Goal: Information Seeking & Learning: Learn about a topic

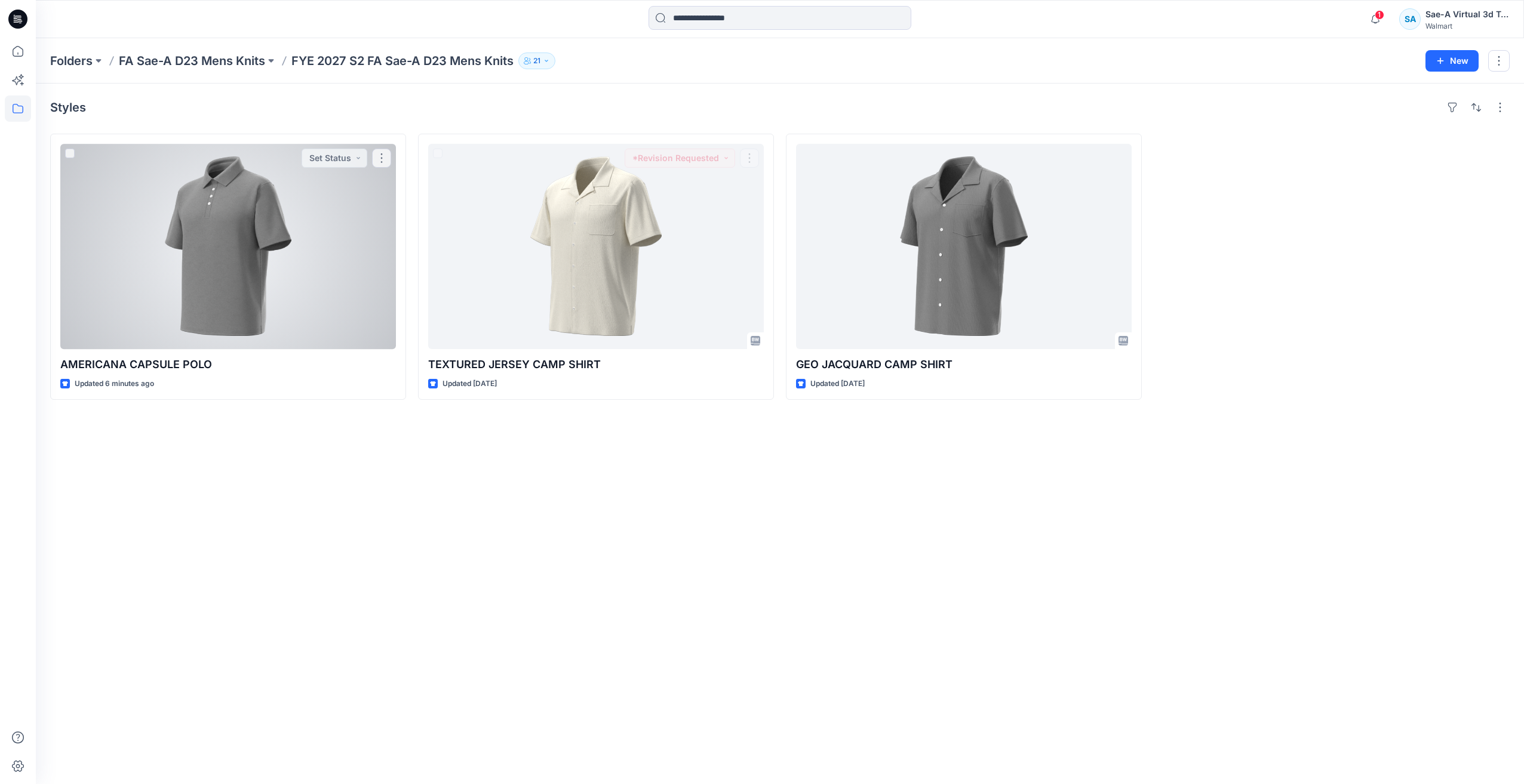
click at [216, 259] on div at bounding box center [228, 246] width 336 height 205
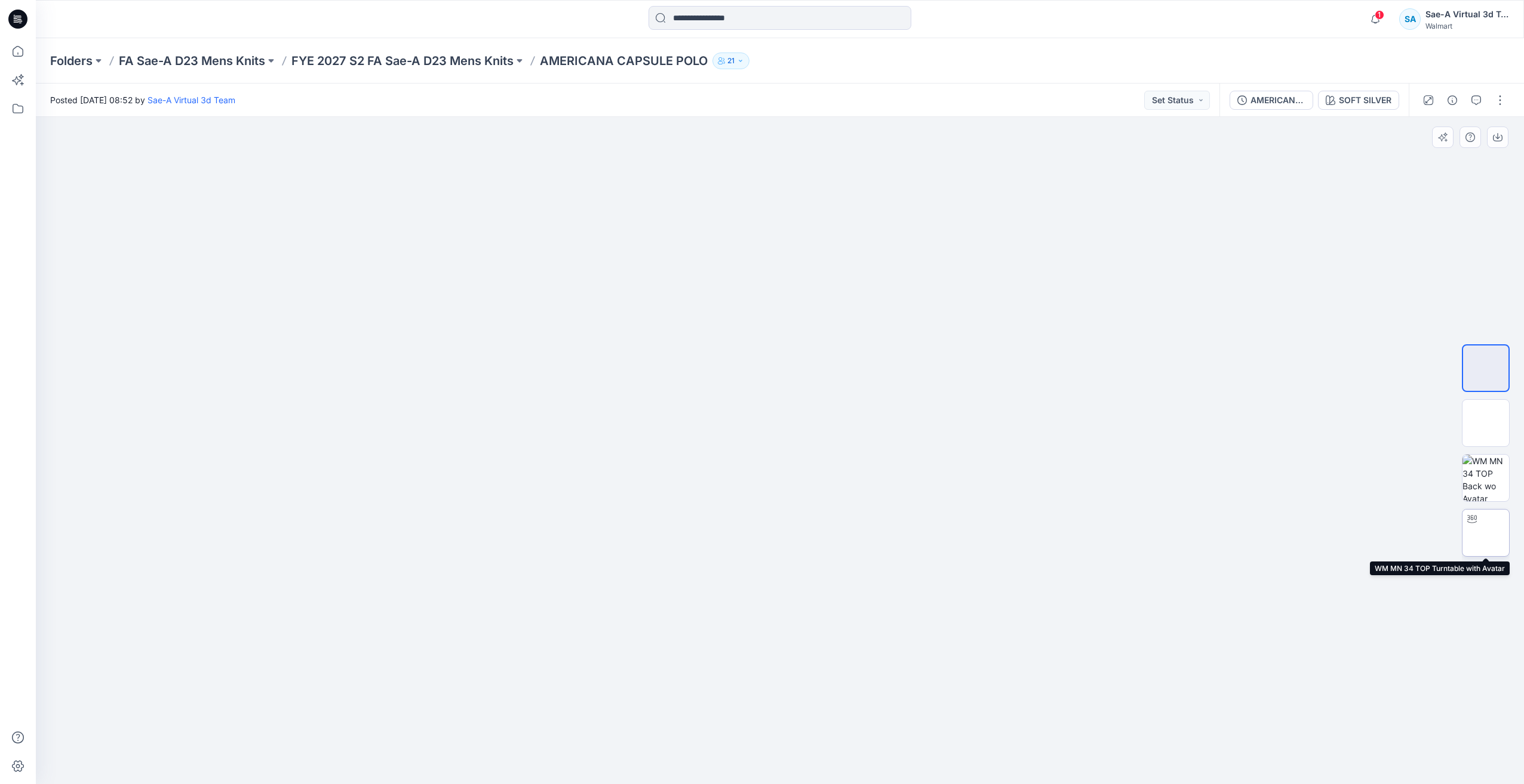
drag, startPoint x: 1492, startPoint y: 525, endPoint x: 1483, endPoint y: 524, distance: 9.1
click at [1490, 525] on img at bounding box center [1485, 533] width 46 height 46
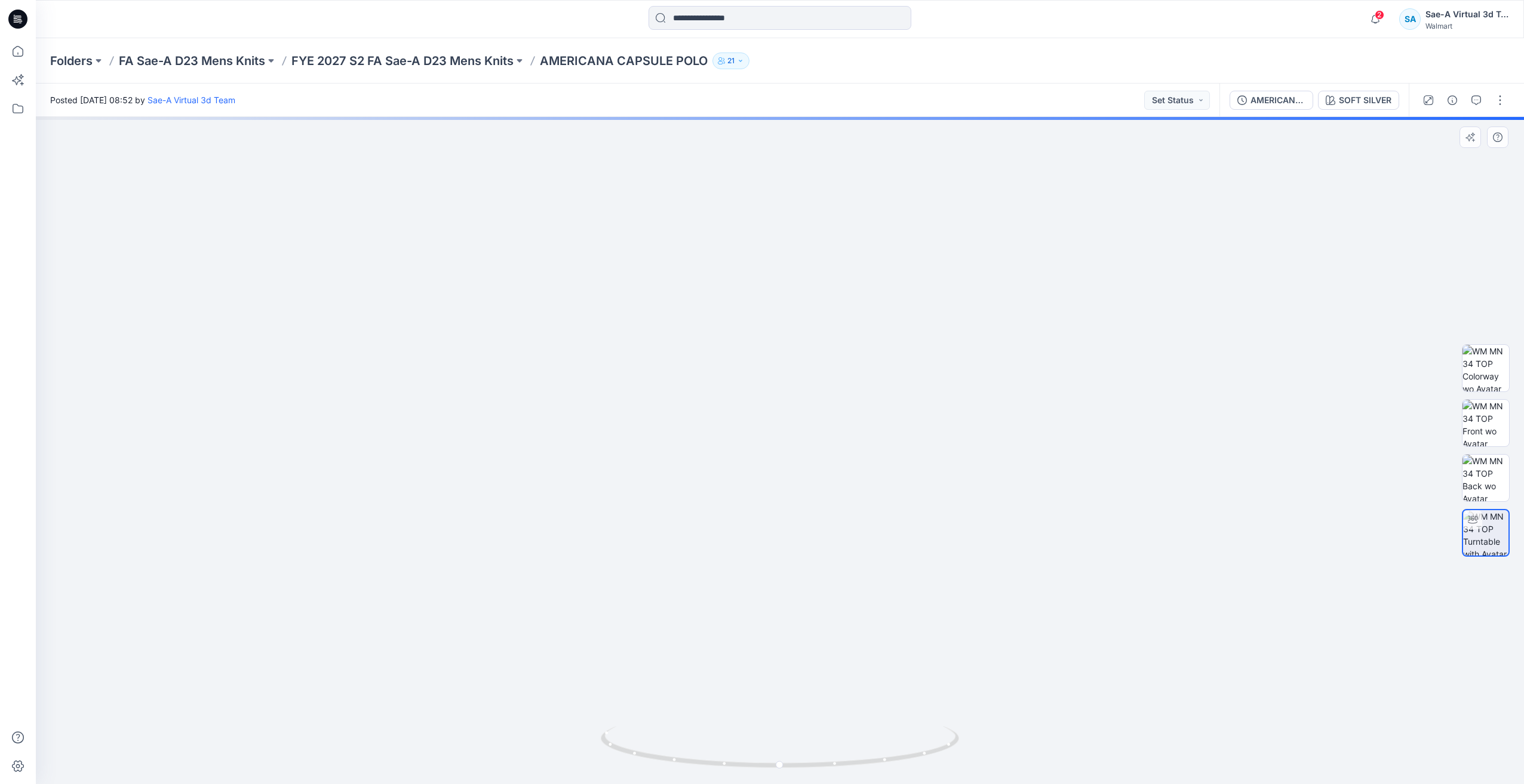
drag, startPoint x: 928, startPoint y: 408, endPoint x: 916, endPoint y: 631, distance: 223.3
drag, startPoint x: 890, startPoint y: 747, endPoint x: 773, endPoint y: 731, distance: 118.1
click at [753, 741] on icon at bounding box center [781, 749] width 361 height 45
click at [430, 60] on p "FYE 2027 S2 FA Sae-A D23 Mens Knits" at bounding box center [402, 60] width 223 height 16
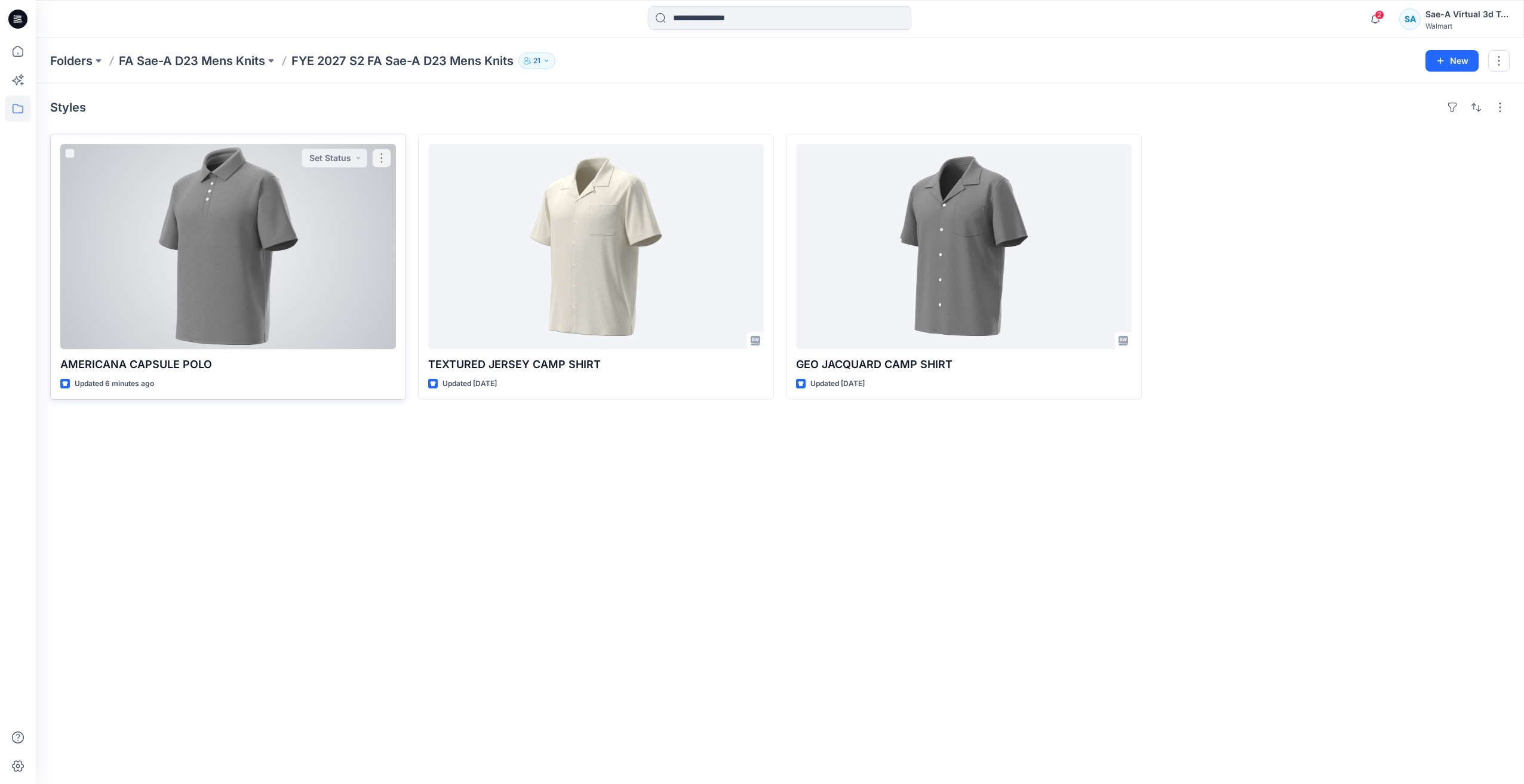
click at [171, 236] on div at bounding box center [228, 246] width 336 height 205
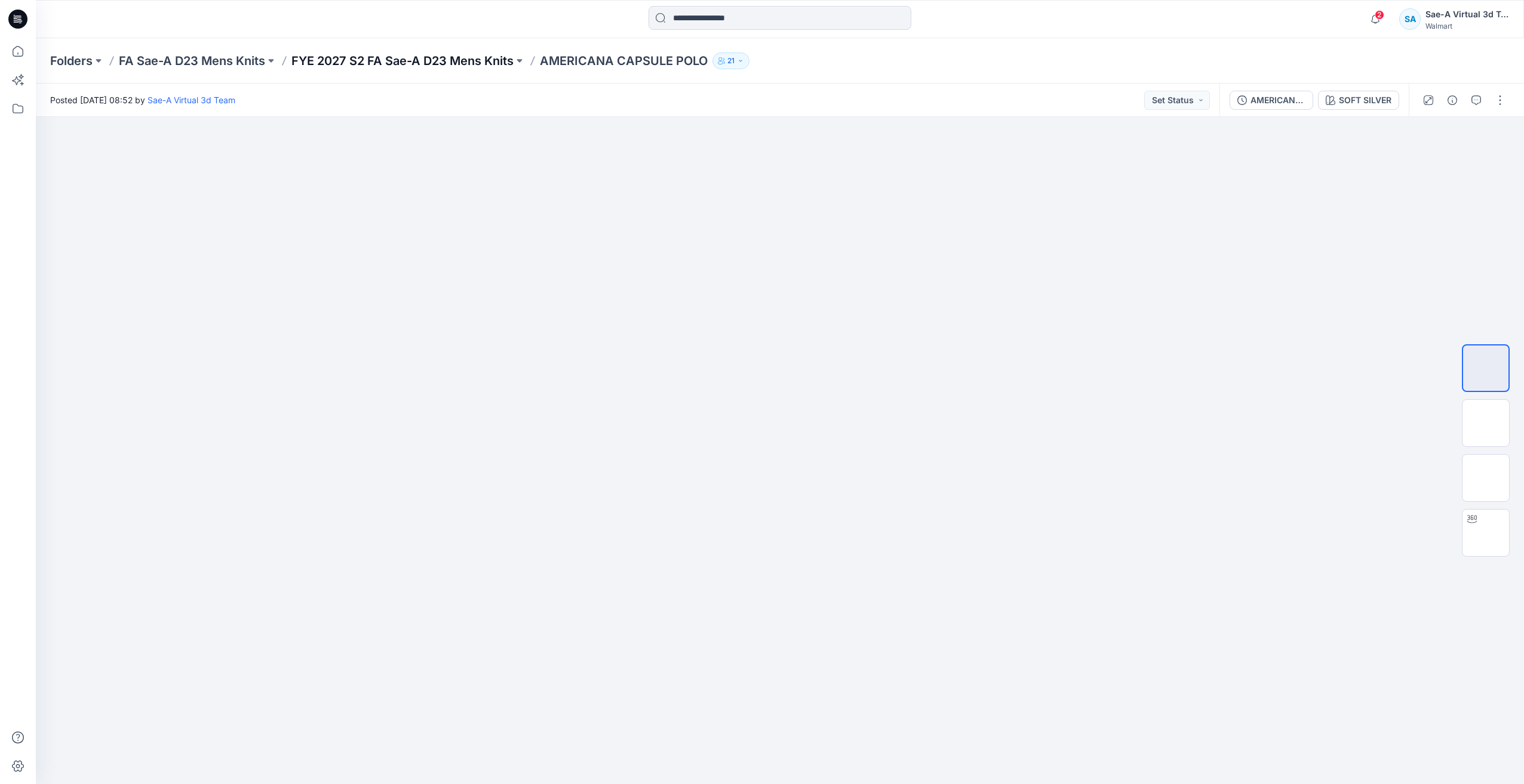
click at [503, 64] on p "FYE 2027 S2 FA Sae-A D23 Mens Knits" at bounding box center [402, 60] width 223 height 16
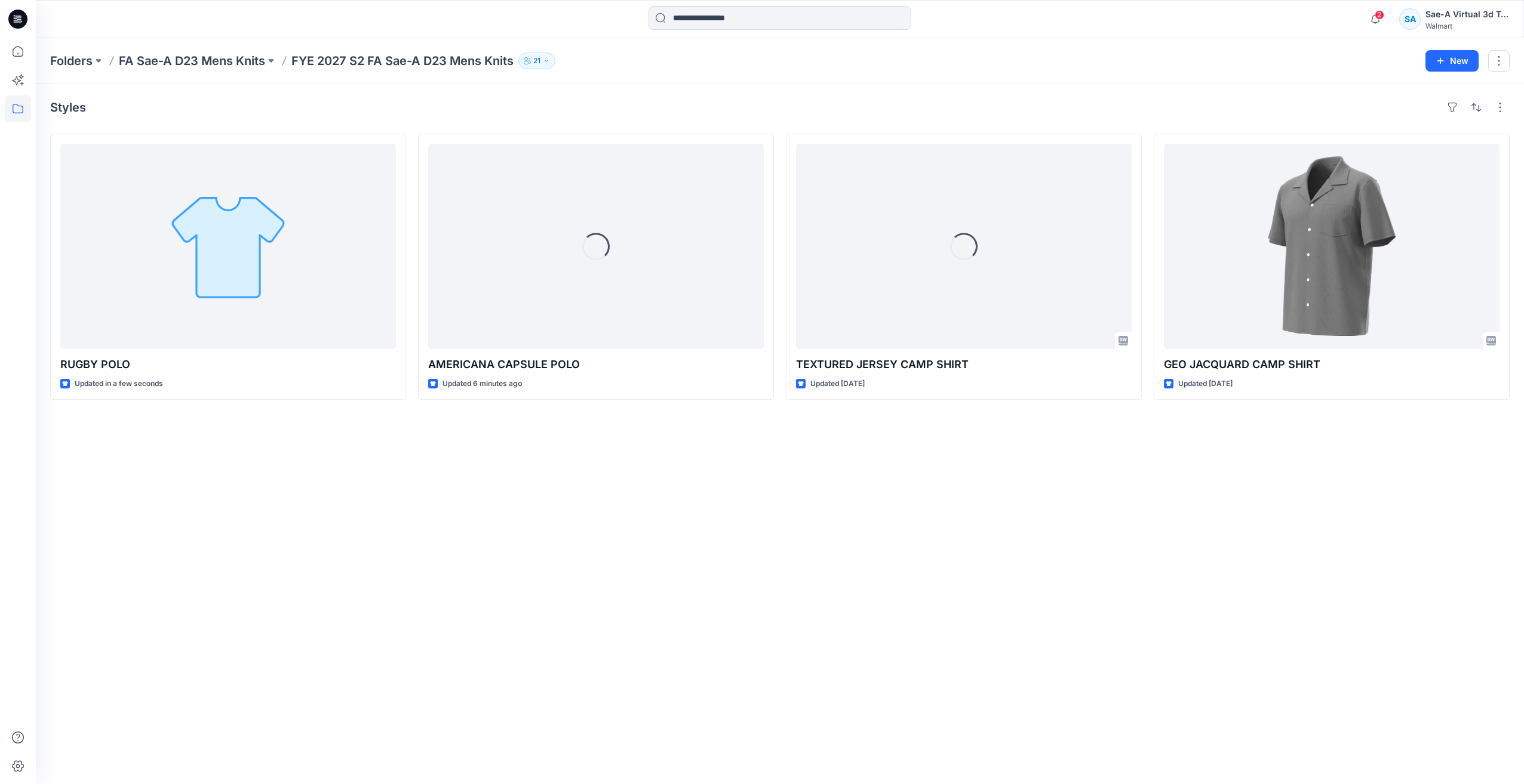
click at [637, 558] on div "Styles RUGBY POLO Updated in a few seconds Loading... AMERICANA CAPSULE POLO Up…" at bounding box center [780, 434] width 1488 height 701
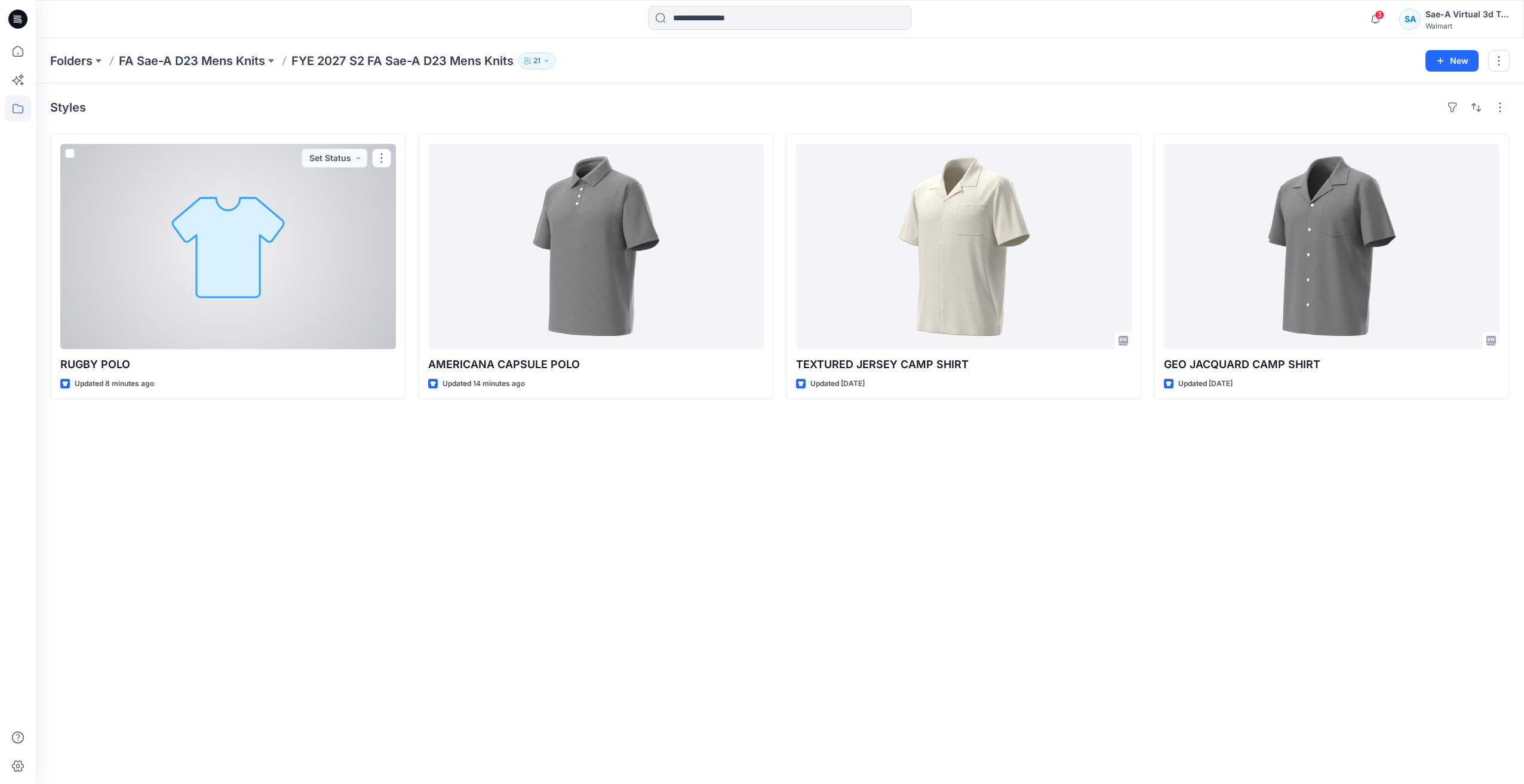
click at [284, 326] on div at bounding box center [228, 246] width 336 height 205
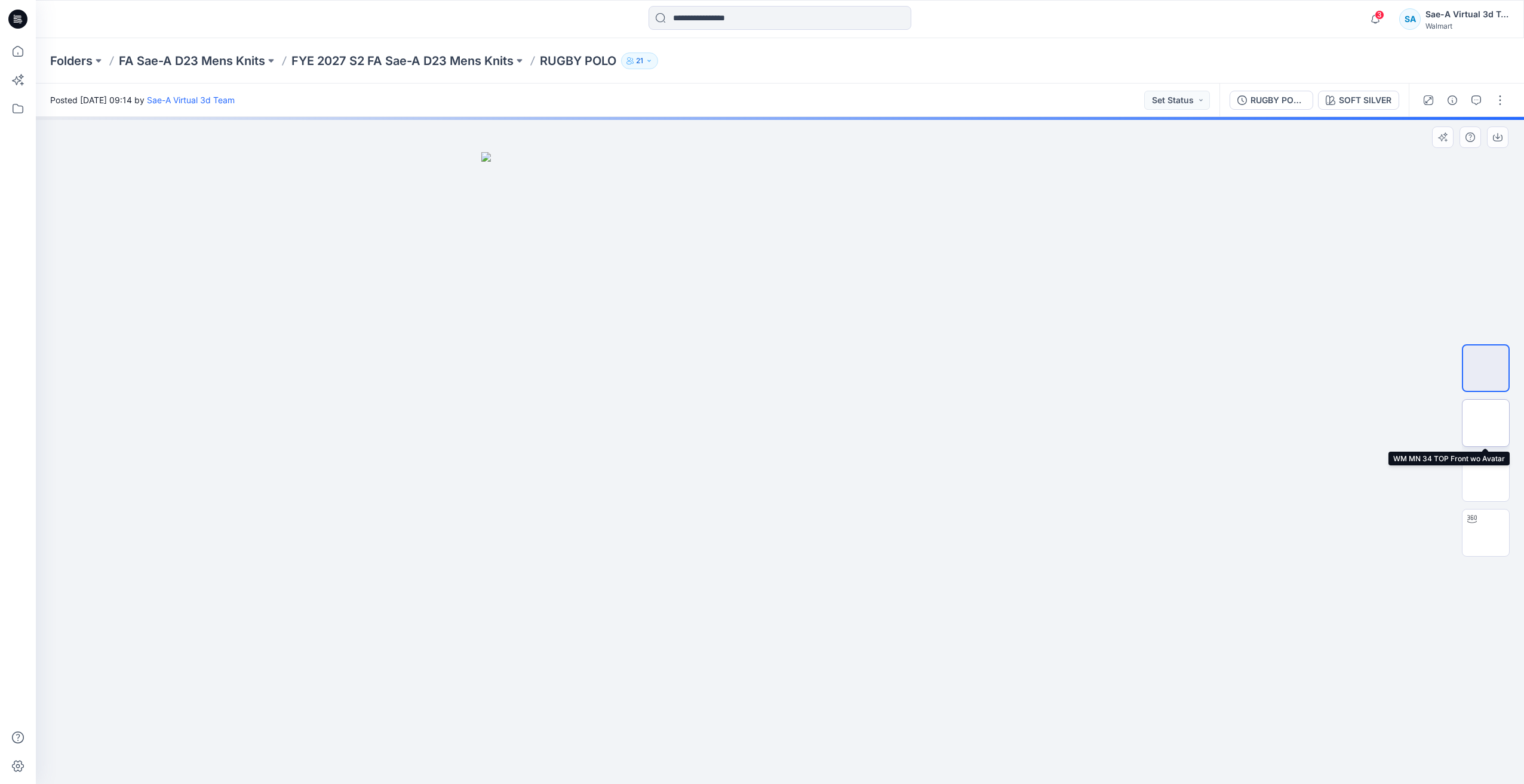
click at [1485, 423] on img at bounding box center [1485, 423] width 0 height 0
click at [1485, 478] on img at bounding box center [1485, 478] width 0 height 0
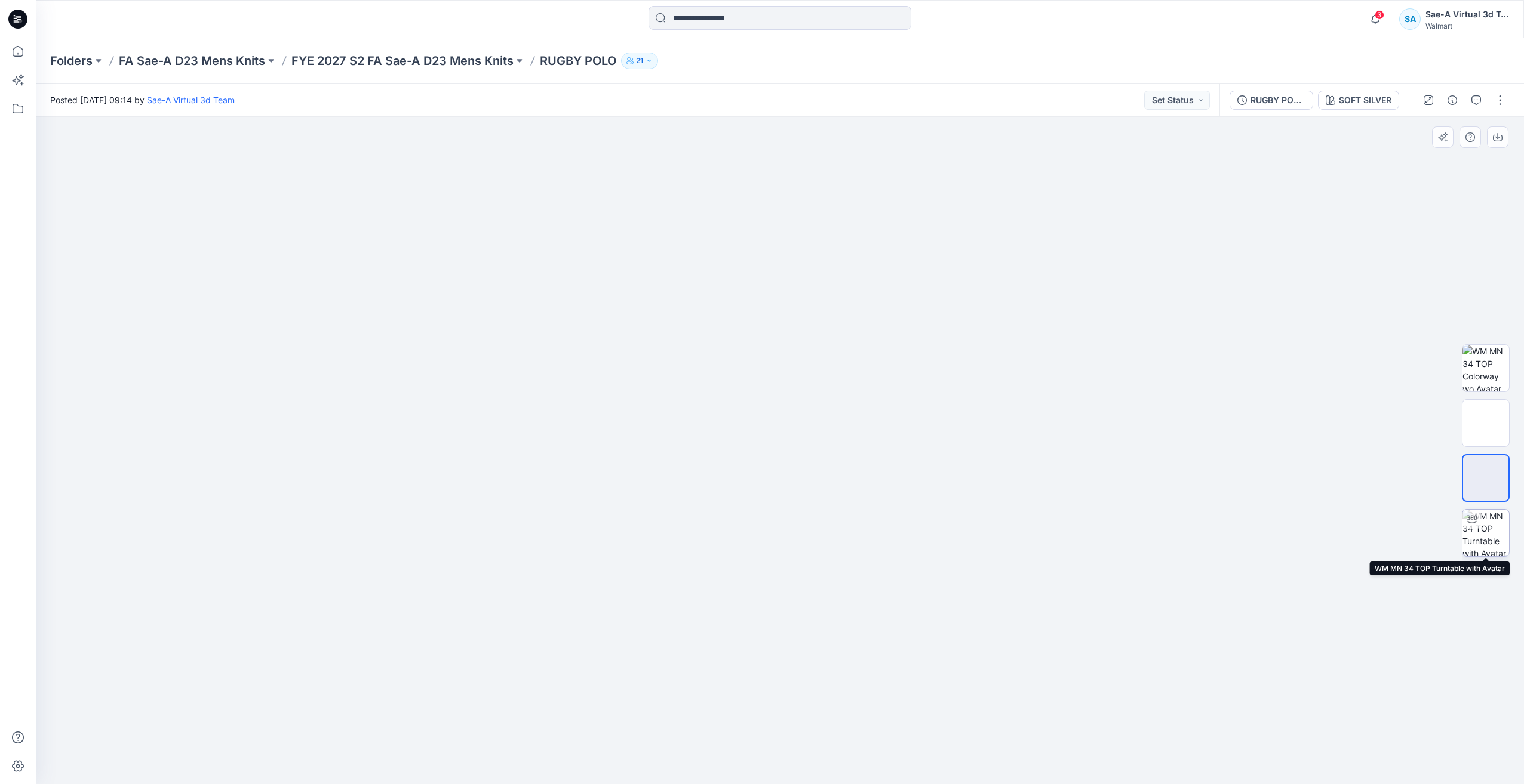
click at [1499, 535] on img at bounding box center [1485, 533] width 46 height 46
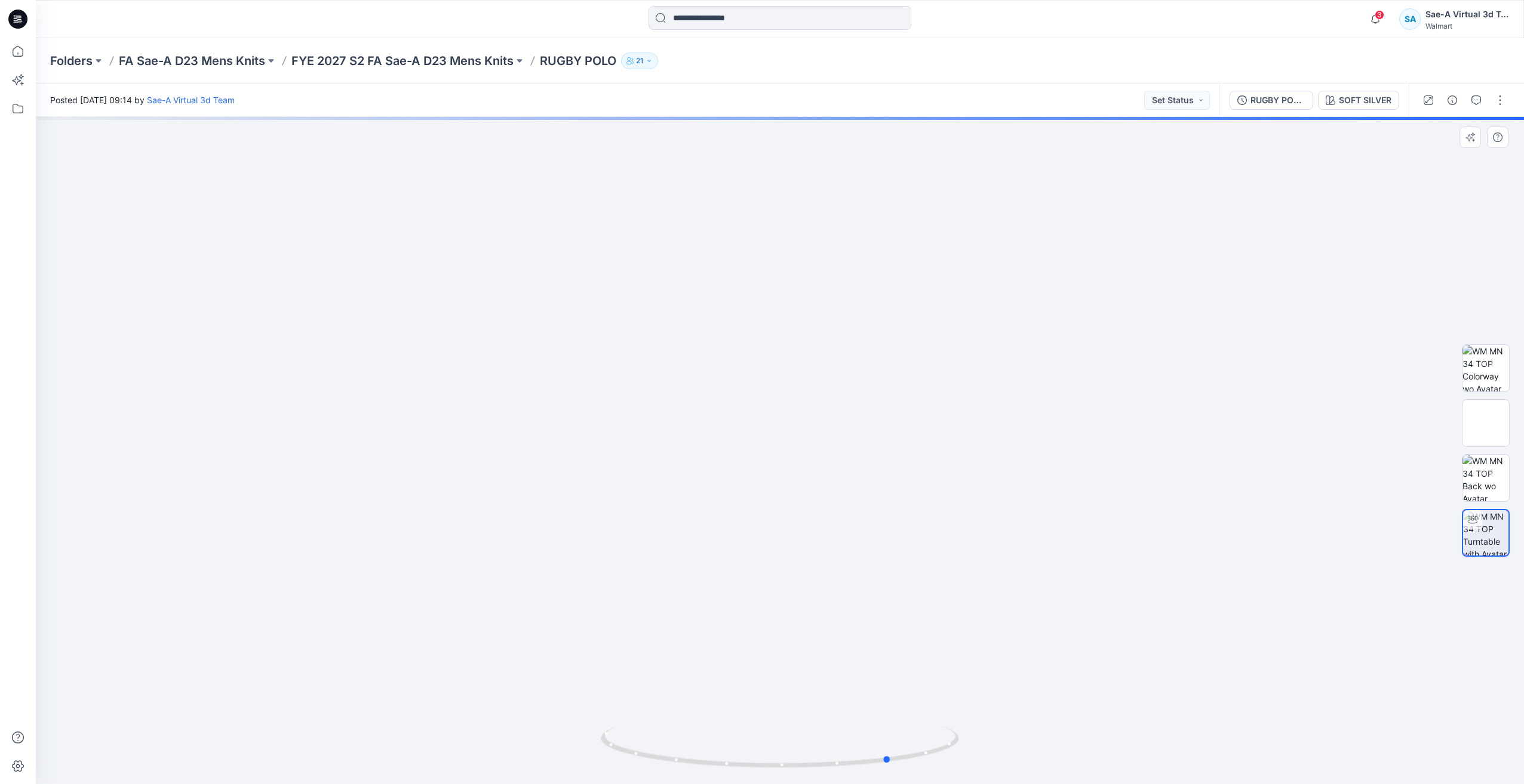
drag, startPoint x: 924, startPoint y: 743, endPoint x: 1010, endPoint y: 735, distance: 86.4
click at [1010, 735] on div at bounding box center [780, 450] width 1488 height 667
drag, startPoint x: 934, startPoint y: 757, endPoint x: 960, endPoint y: 762, distance: 26.5
click at [960, 762] on icon at bounding box center [781, 749] width 361 height 45
click at [1126, 31] on img at bounding box center [779, 31] width 839 height 0
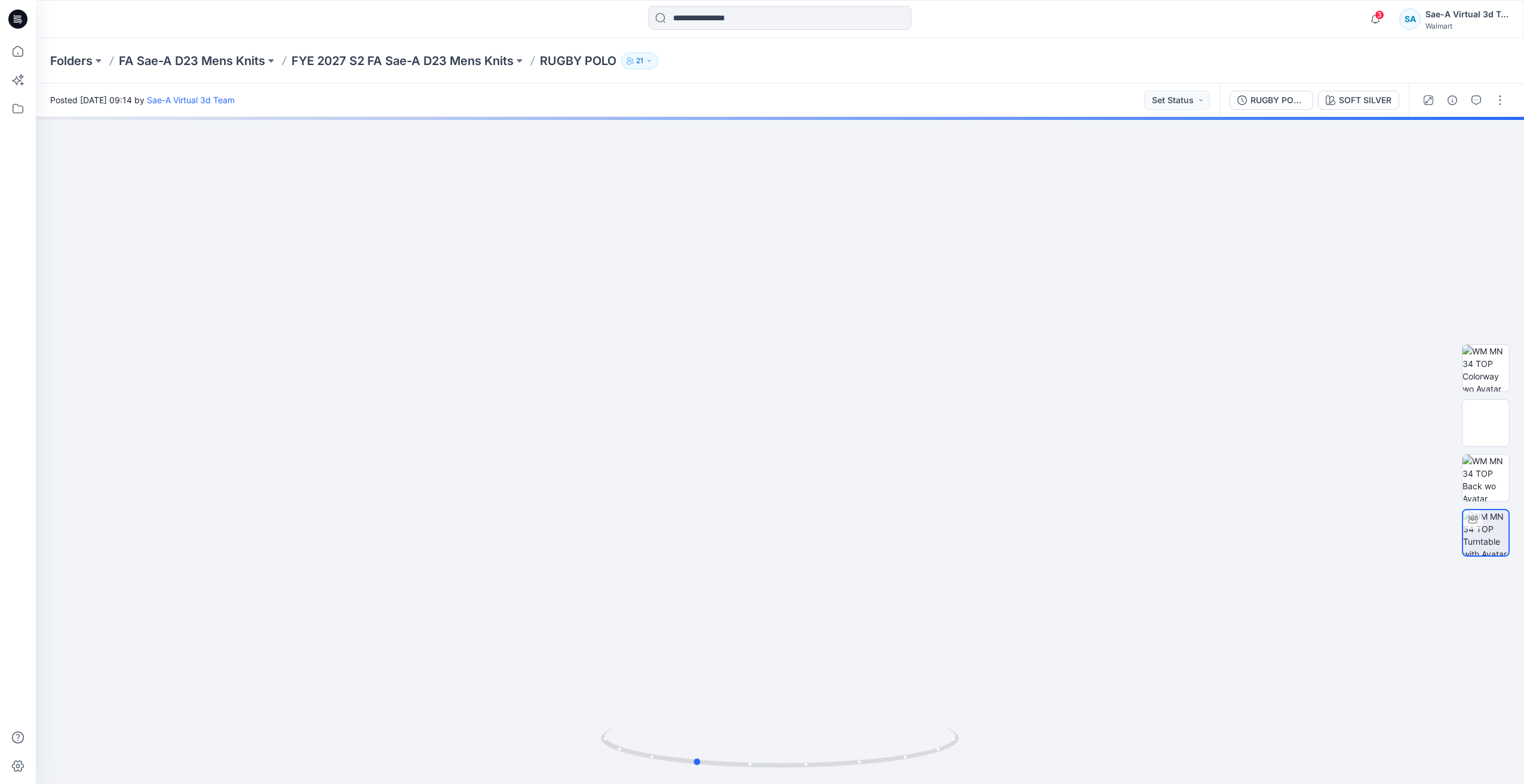
drag, startPoint x: 892, startPoint y: 769, endPoint x: 684, endPoint y: 793, distance: 209.4
click at [684, 784] on html "3 Notifications Your style AMERICANA CAPSULE POLO is ready 6 minutes ago Your s…" at bounding box center [762, 392] width 1524 height 784
click at [987, 32] on img at bounding box center [779, 32] width 839 height 0
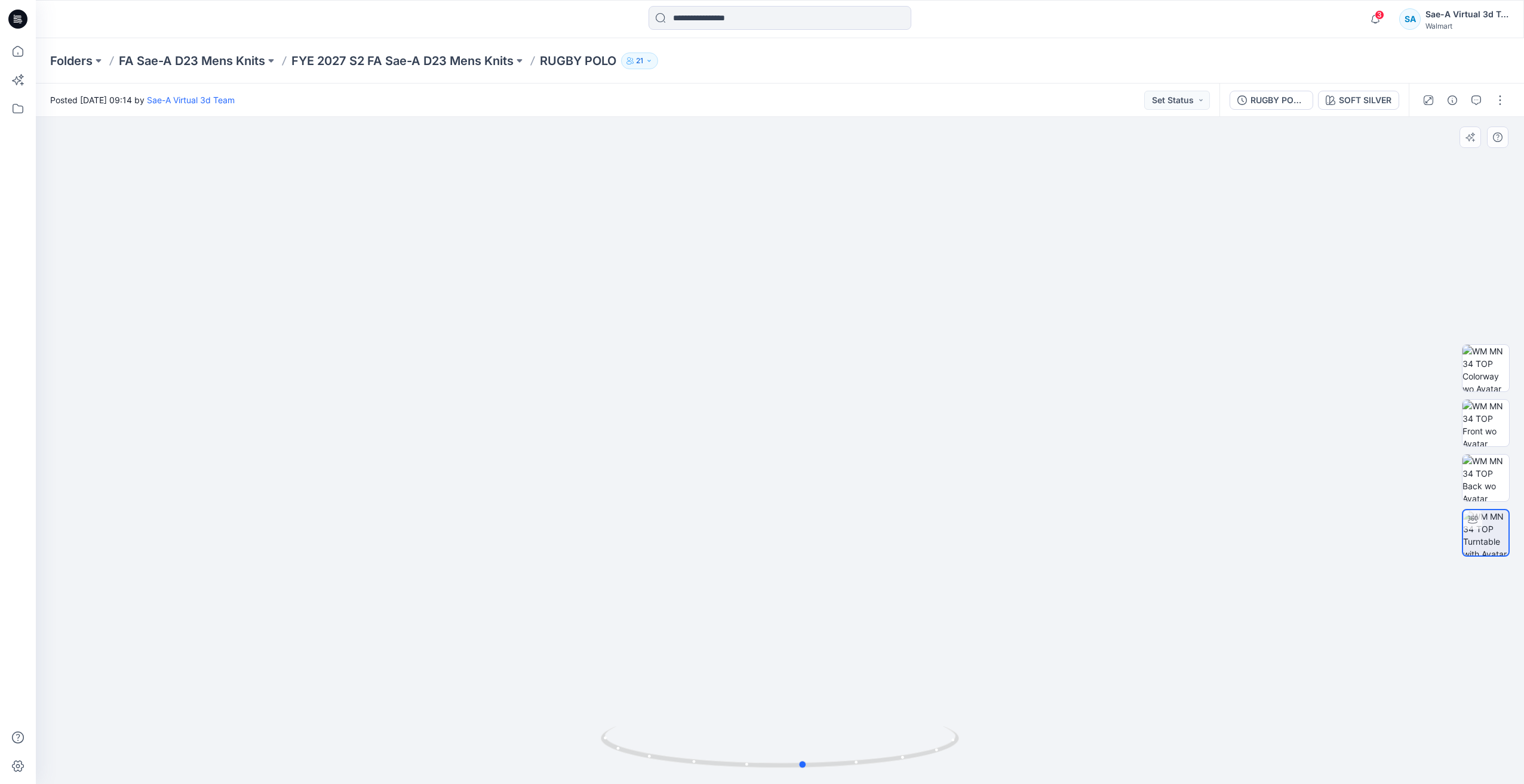
drag, startPoint x: 896, startPoint y: 766, endPoint x: 985, endPoint y: 751, distance: 90.3
click at [985, 751] on div at bounding box center [780, 450] width 1488 height 667
click at [1273, 103] on div "RUGBY POLO_SOFT SILVER" at bounding box center [1277, 100] width 55 height 13
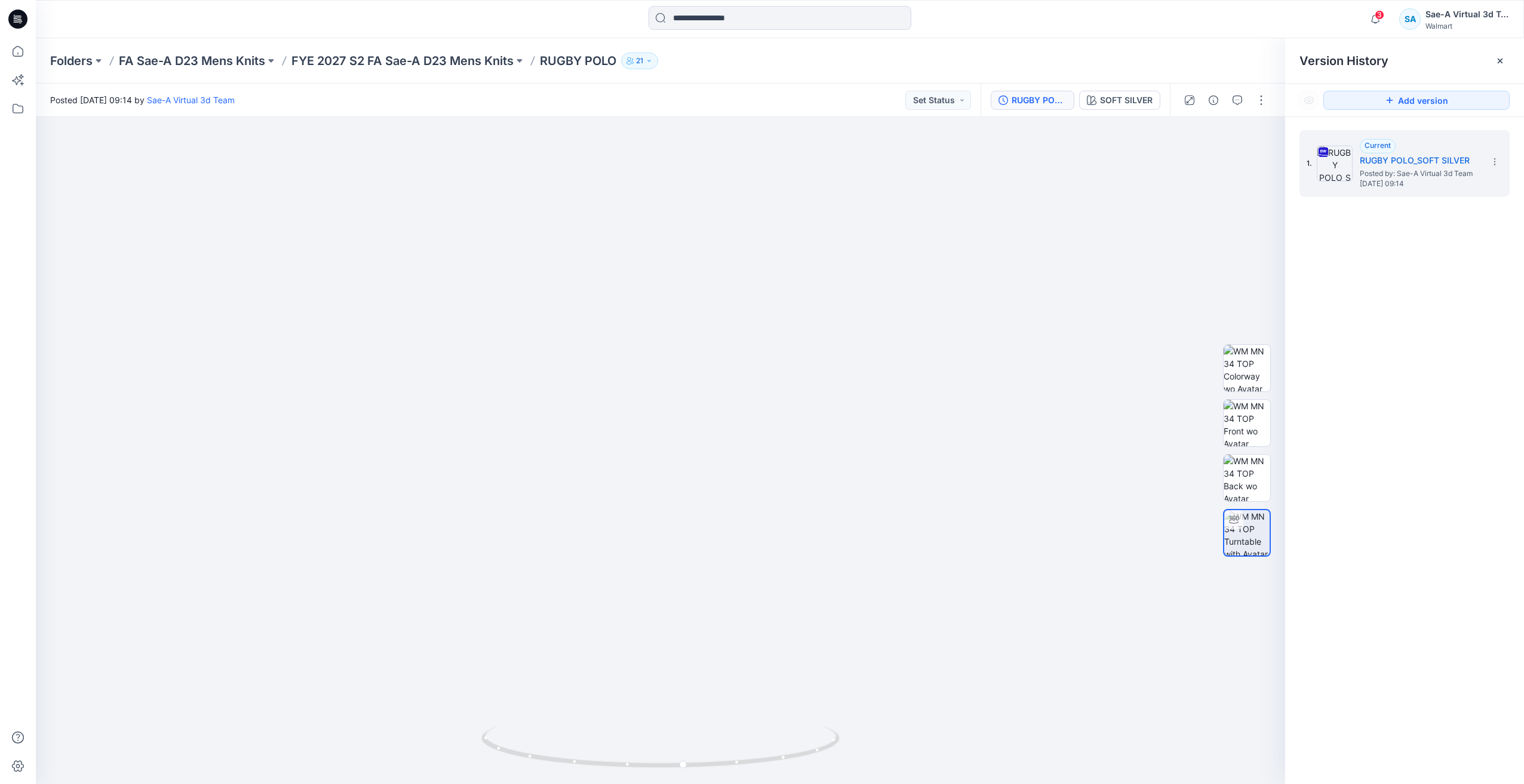
drag, startPoint x: 1394, startPoint y: 351, endPoint x: 1516, endPoint y: 319, distance: 126.1
click at [1393, 351] on div "1. Current RUGBY POLO_SOFT SILVER Posted by: Sae-A Virtual 3d Team [DATE] 09:14" at bounding box center [1405, 459] width 239 height 684
drag, startPoint x: 768, startPoint y: 312, endPoint x: 794, endPoint y: 462, distance: 152.2
drag, startPoint x: 717, startPoint y: 777, endPoint x: 1045, endPoint y: 760, distance: 328.4
click at [1045, 760] on div at bounding box center [661, 450] width 1249 height 667
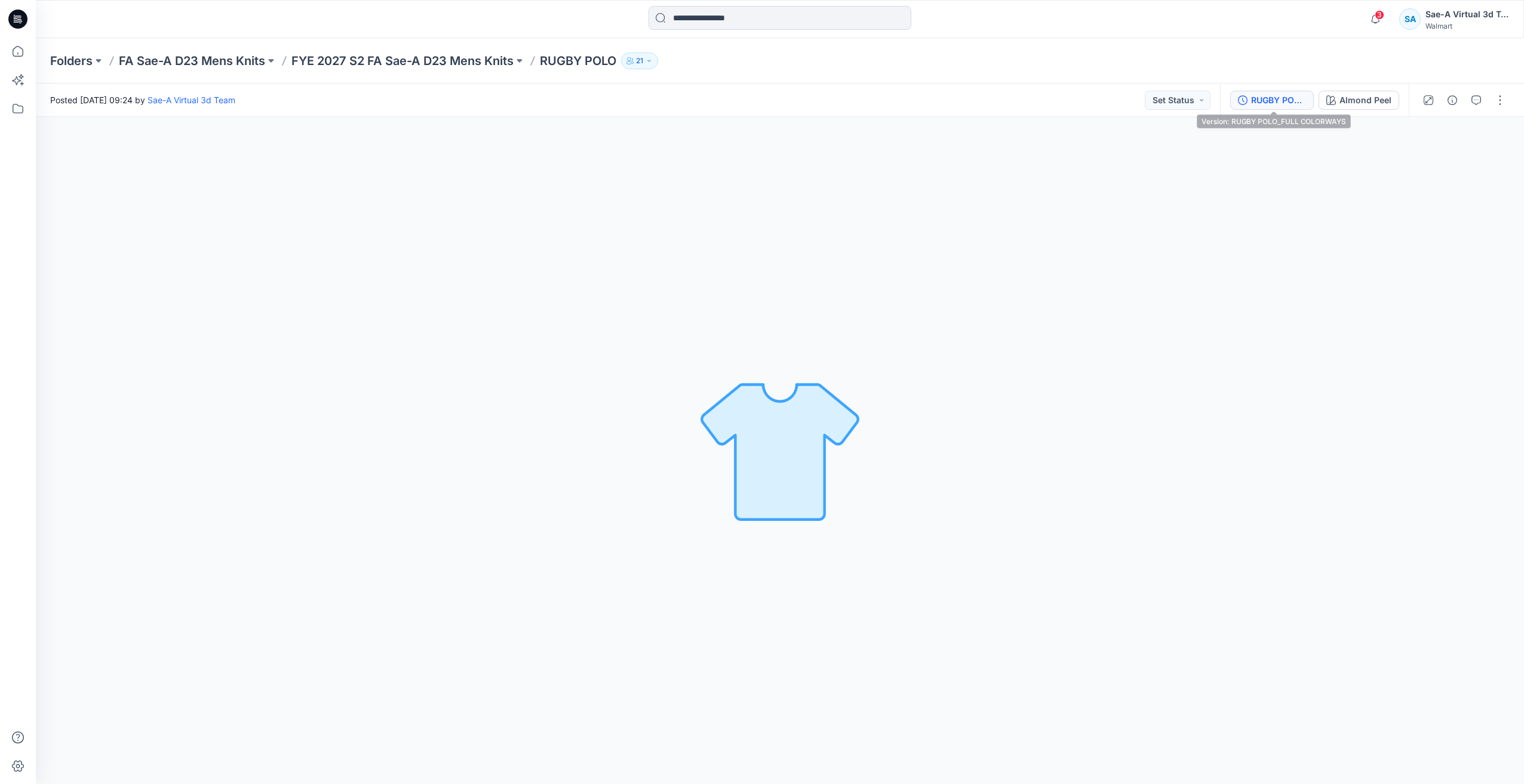
click at [1259, 100] on div "RUGBY POLO_FULL COLORWAYS" at bounding box center [1278, 100] width 55 height 13
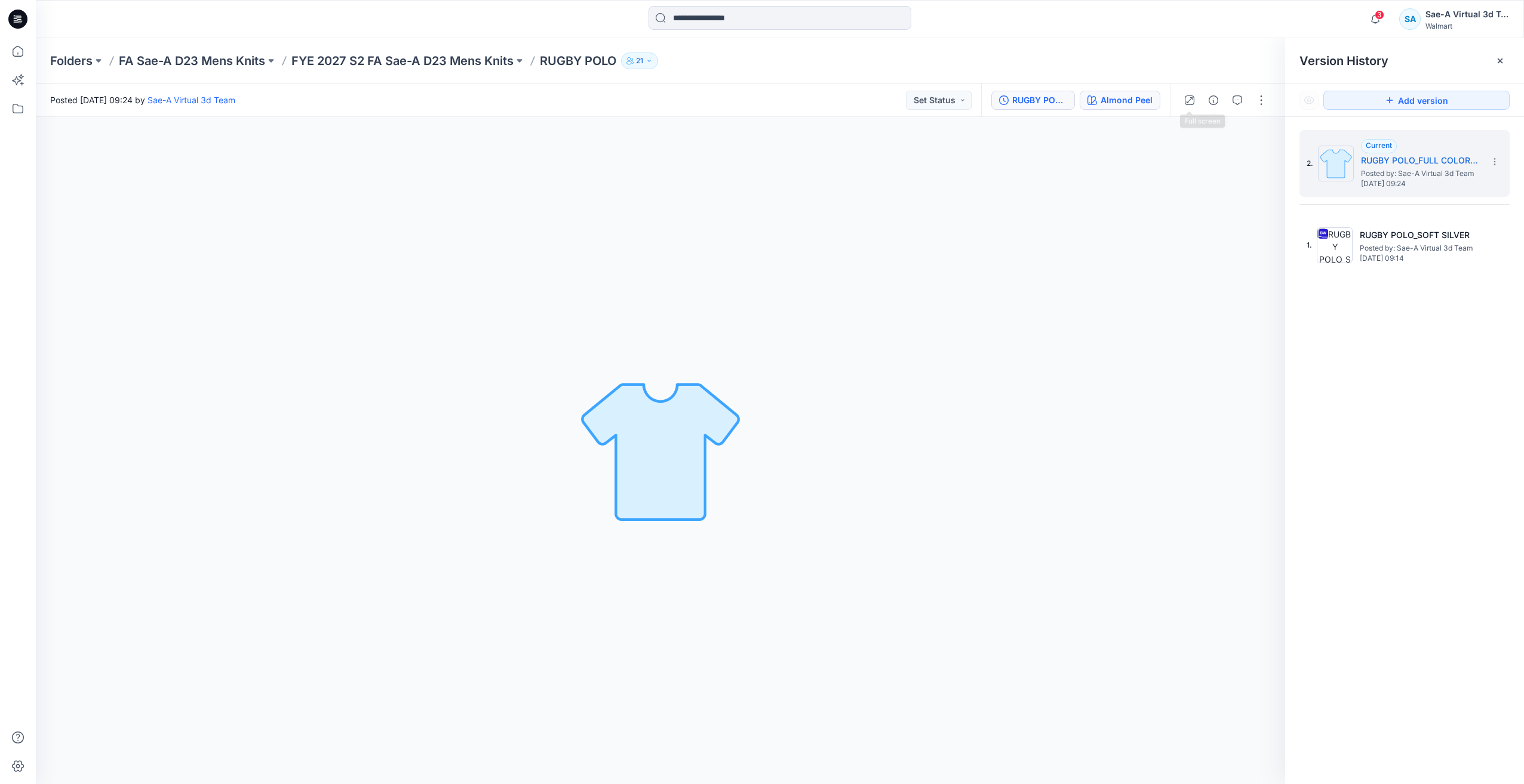
click at [1143, 103] on div "Almond Peel" at bounding box center [1126, 100] width 52 height 13
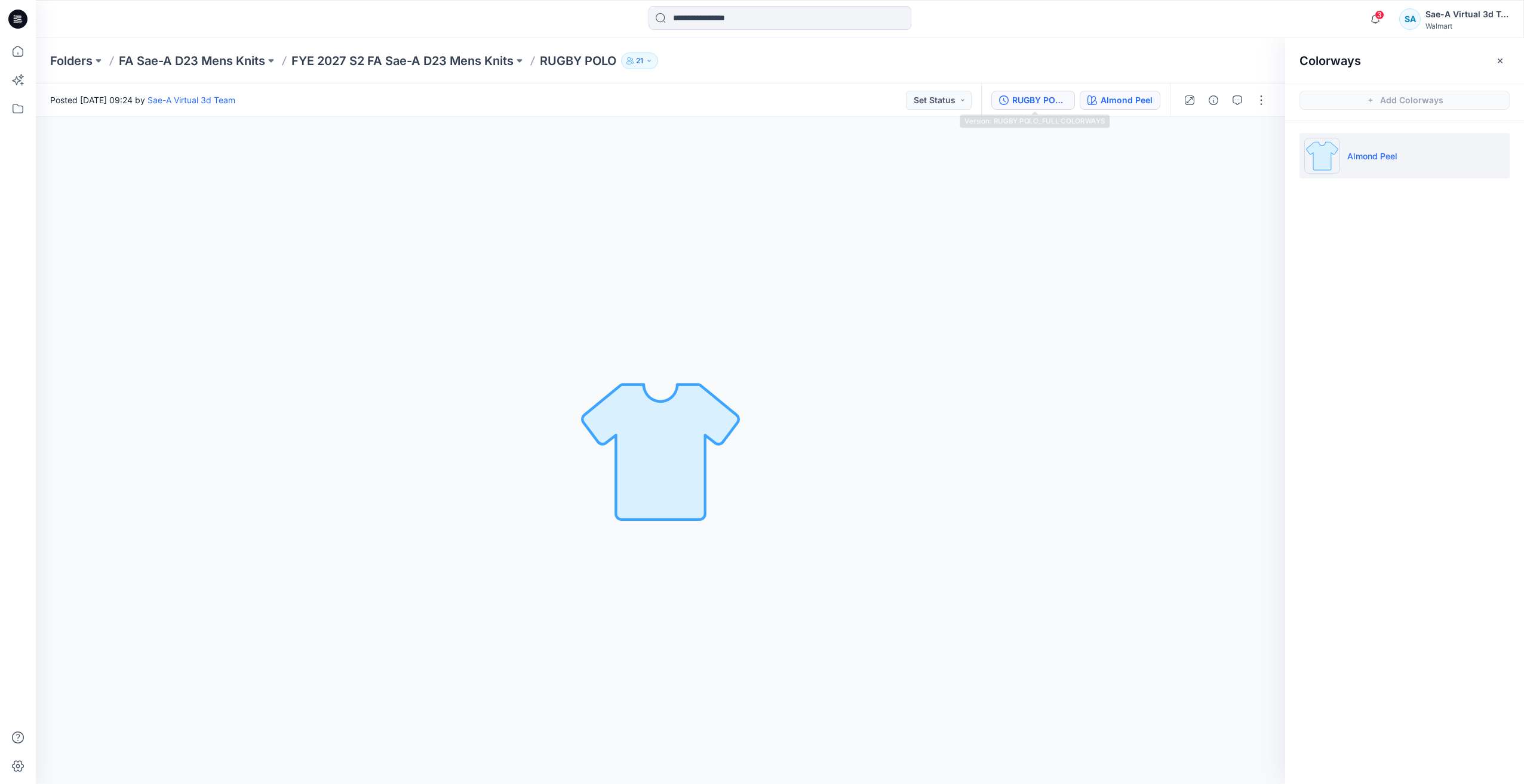
click at [1056, 95] on div "RUGBY POLO_FULL COLORWAYS" at bounding box center [1039, 100] width 55 height 13
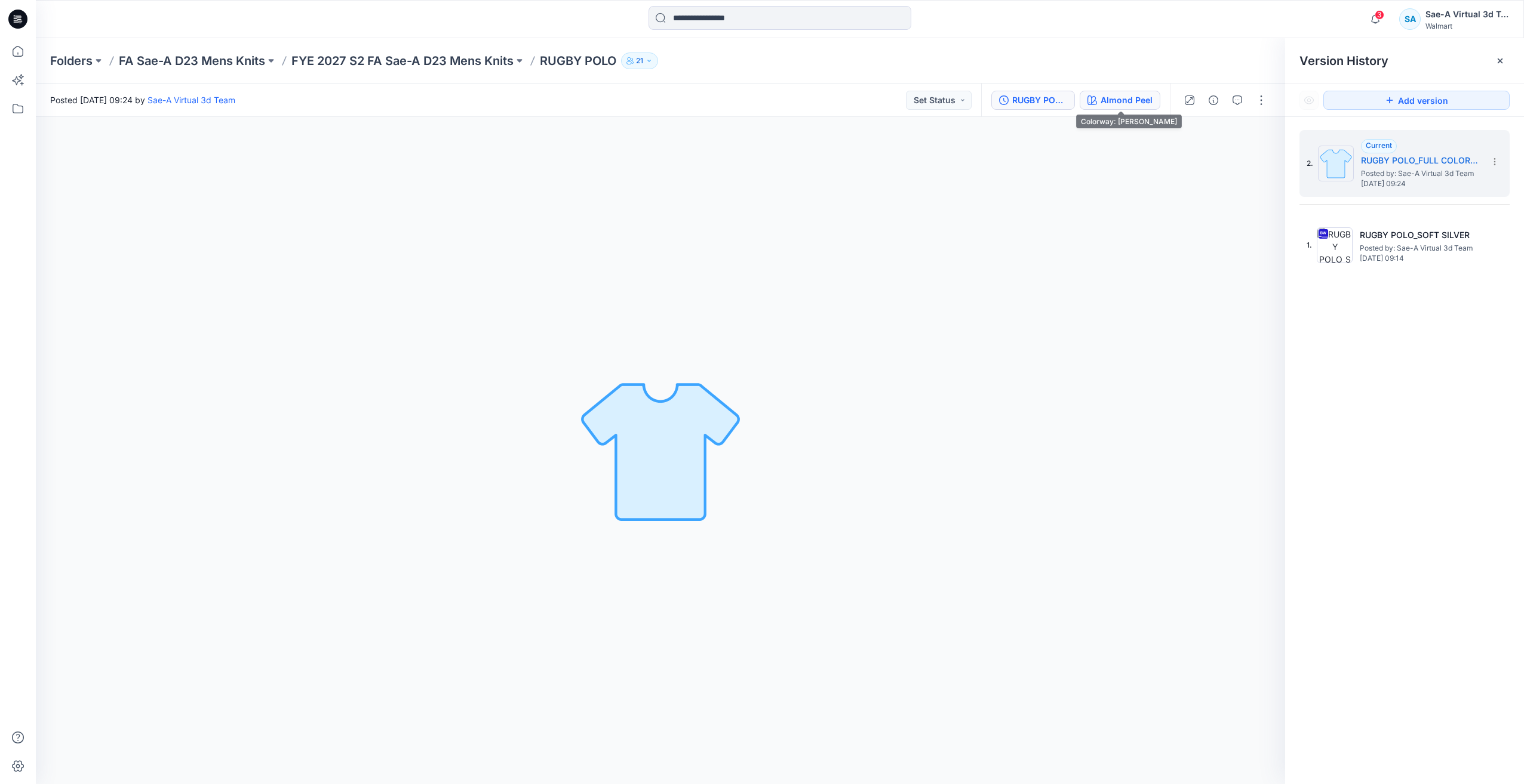
click at [1129, 97] on div "Almond Peel" at bounding box center [1126, 100] width 52 height 13
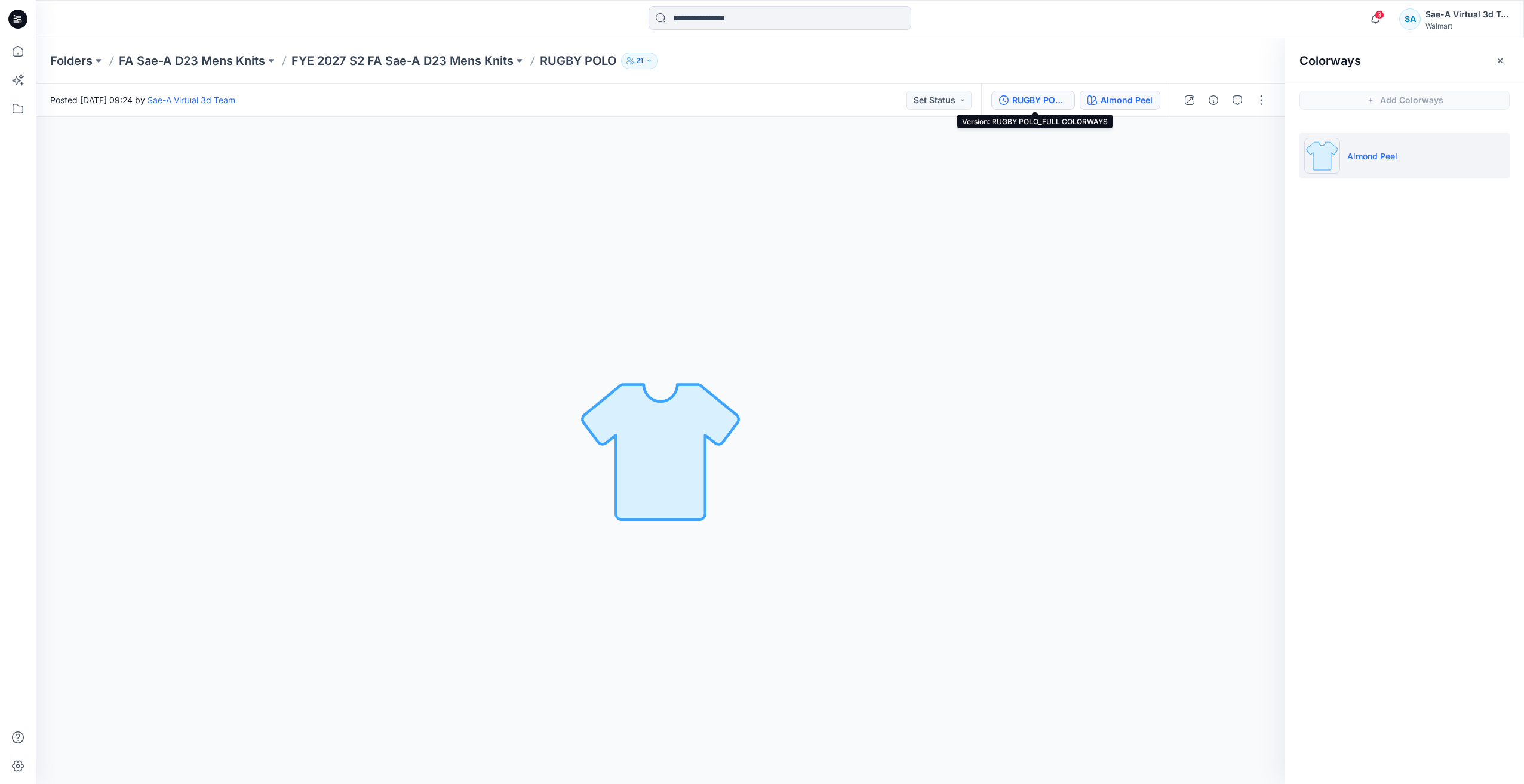
click at [1039, 100] on div "RUGBY POLO_FULL COLORWAYS" at bounding box center [1039, 100] width 55 height 13
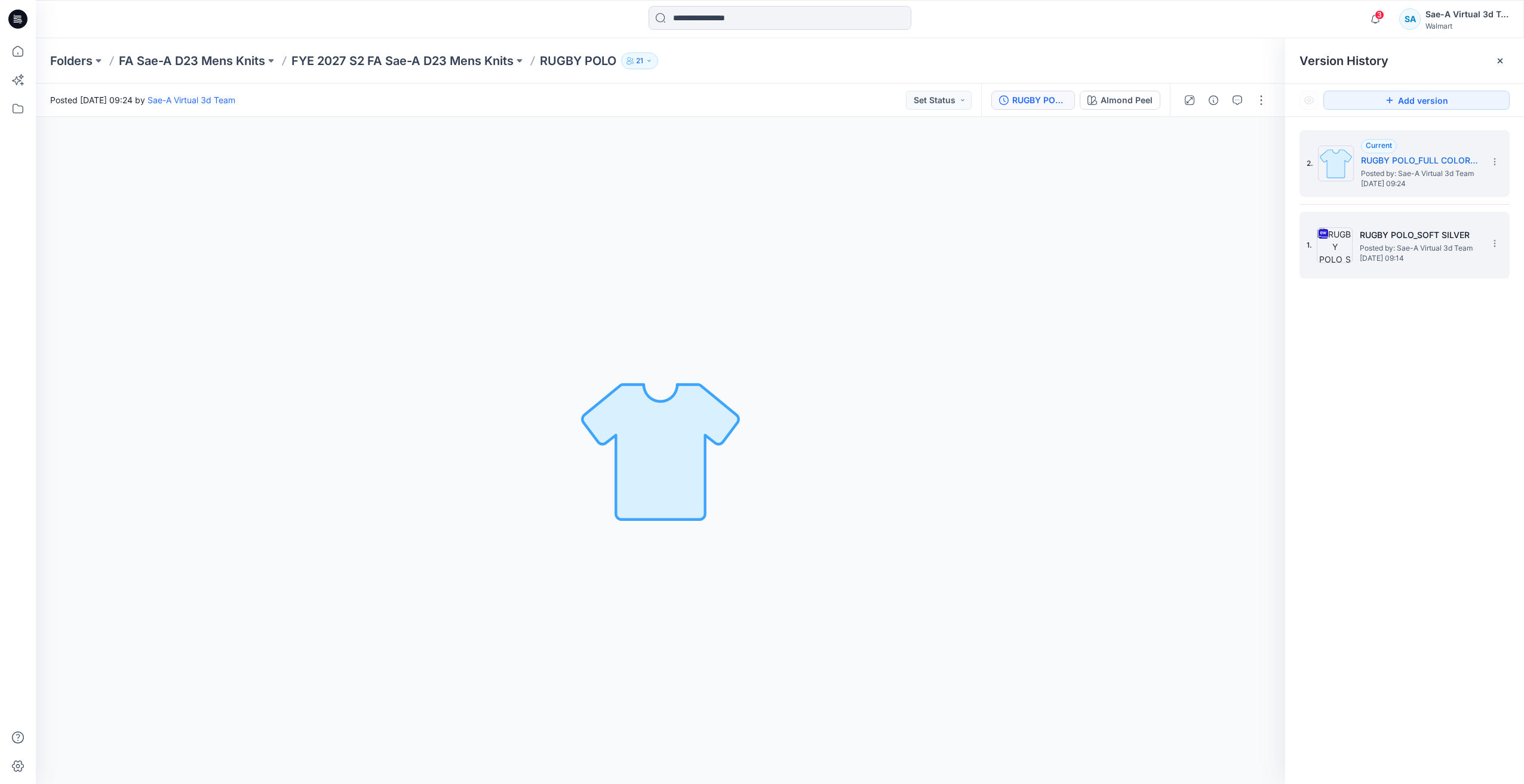
click at [1399, 252] on span "Posted by: Sae-A Virtual 3d Team" at bounding box center [1418, 248] width 119 height 12
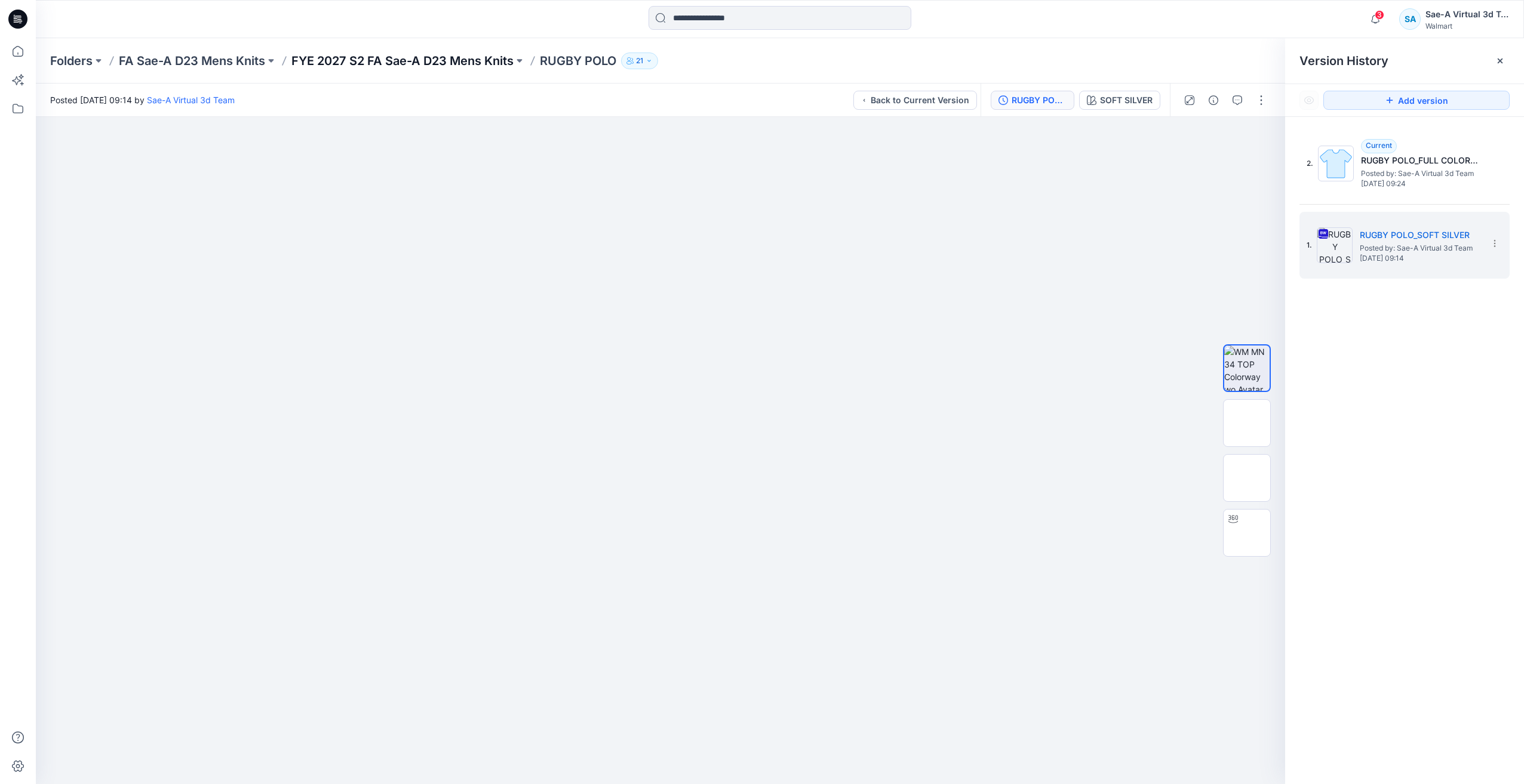
click at [338, 61] on p "FYE 2027 S2 FA Sae-A D23 Mens Knits" at bounding box center [402, 60] width 223 height 16
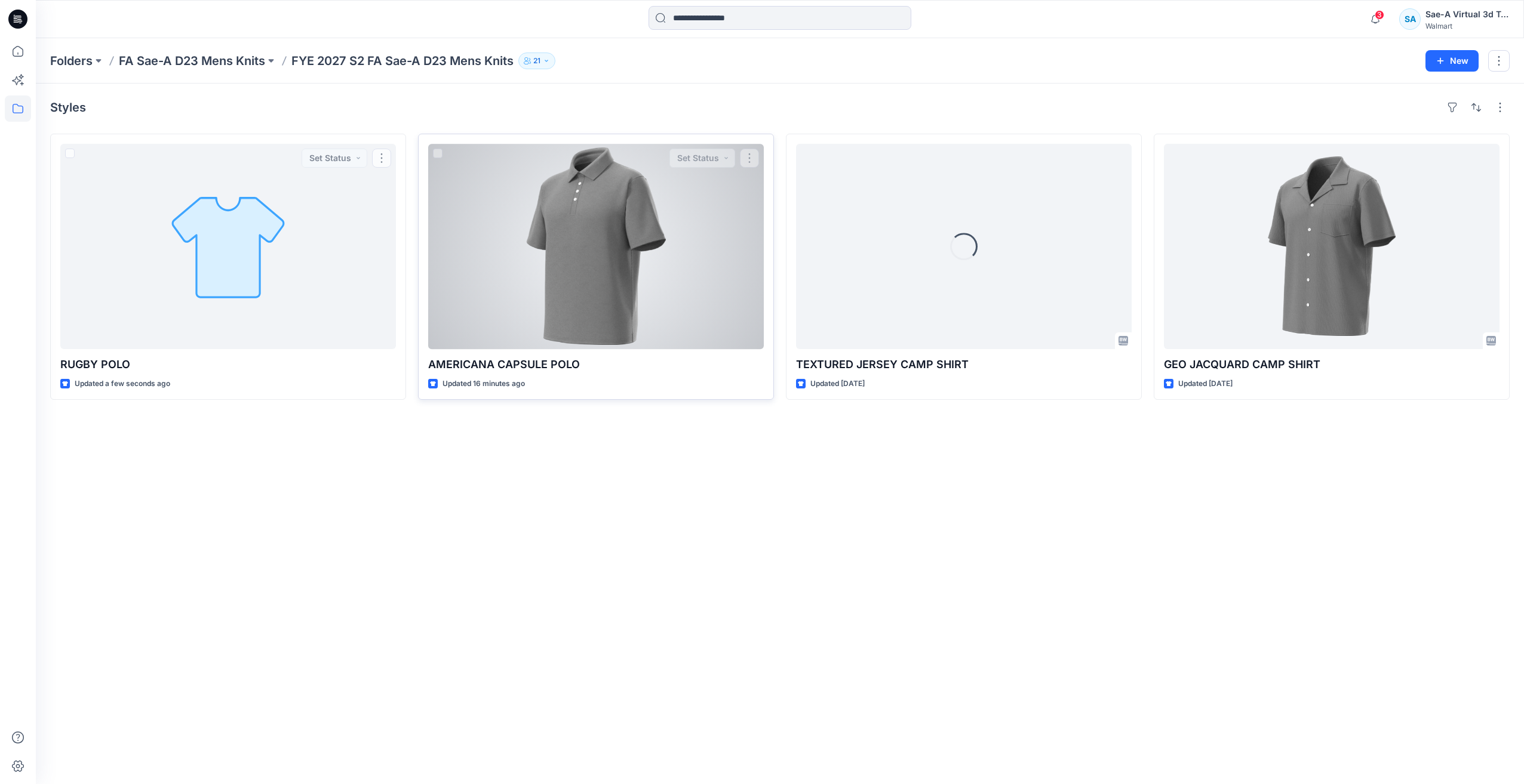
click at [532, 283] on div at bounding box center [595, 246] width 336 height 205
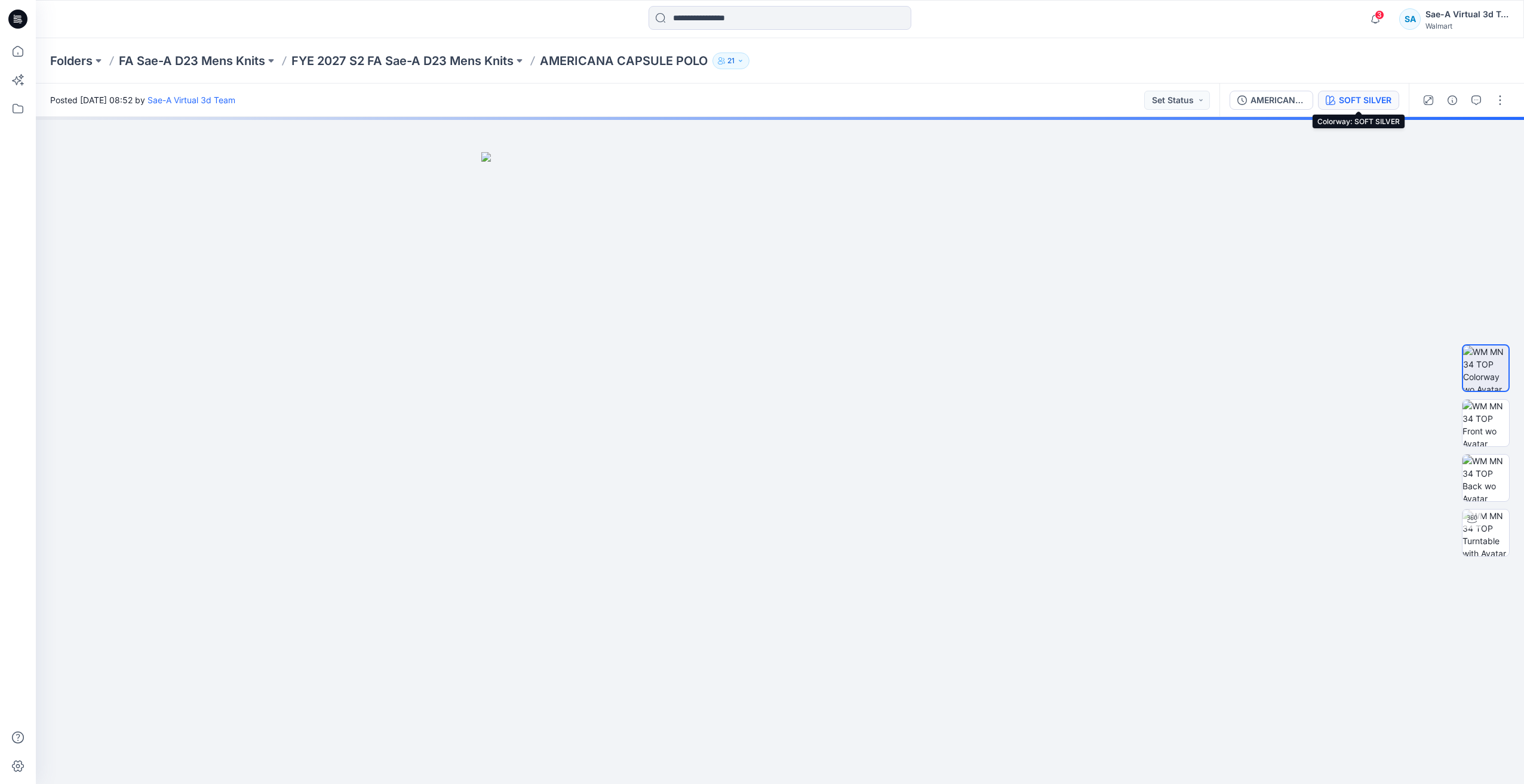
click at [1369, 101] on div "SOFT SILVER" at bounding box center [1364, 100] width 52 height 13
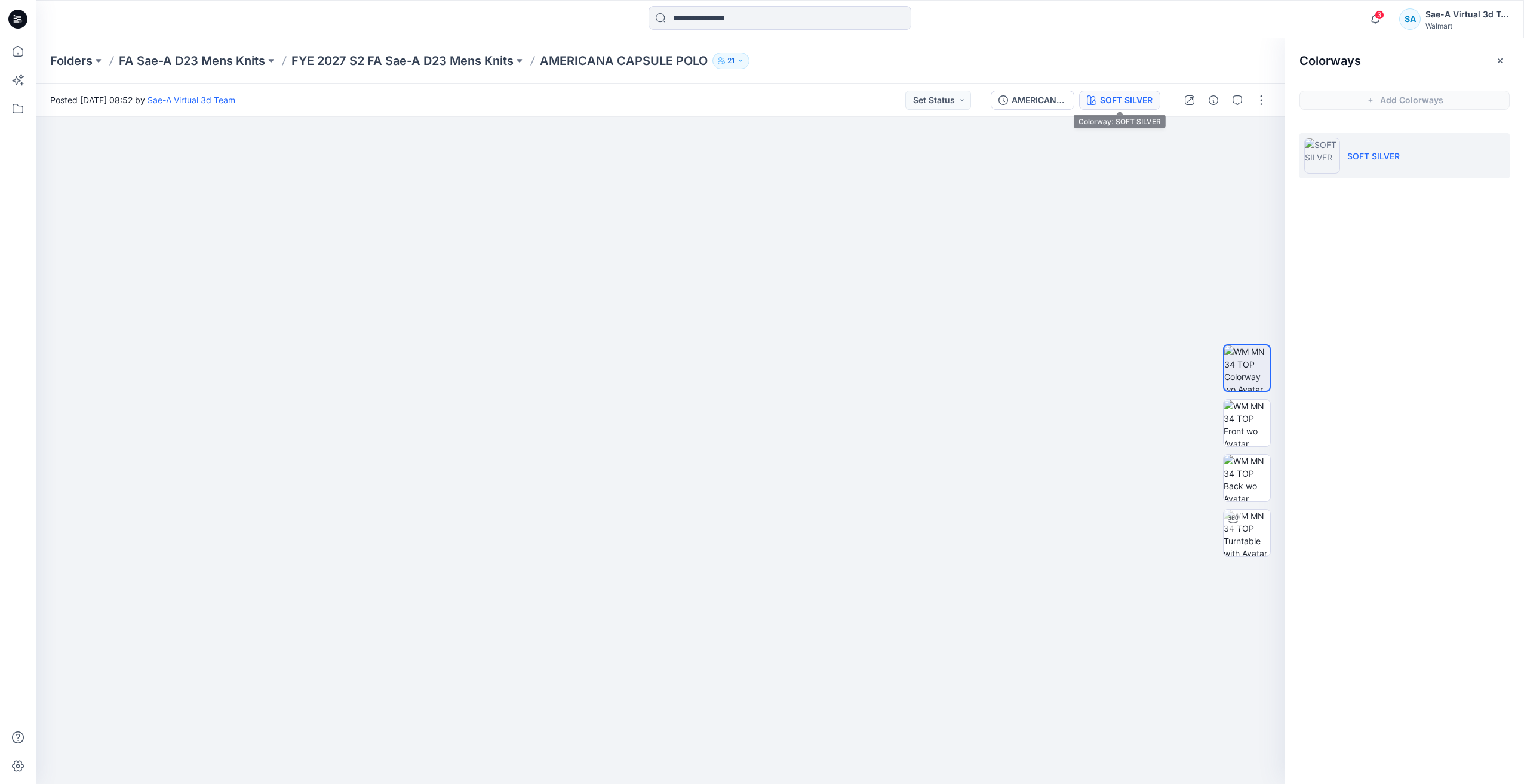
click at [1107, 106] on div "SOFT SILVER" at bounding box center [1125, 100] width 52 height 13
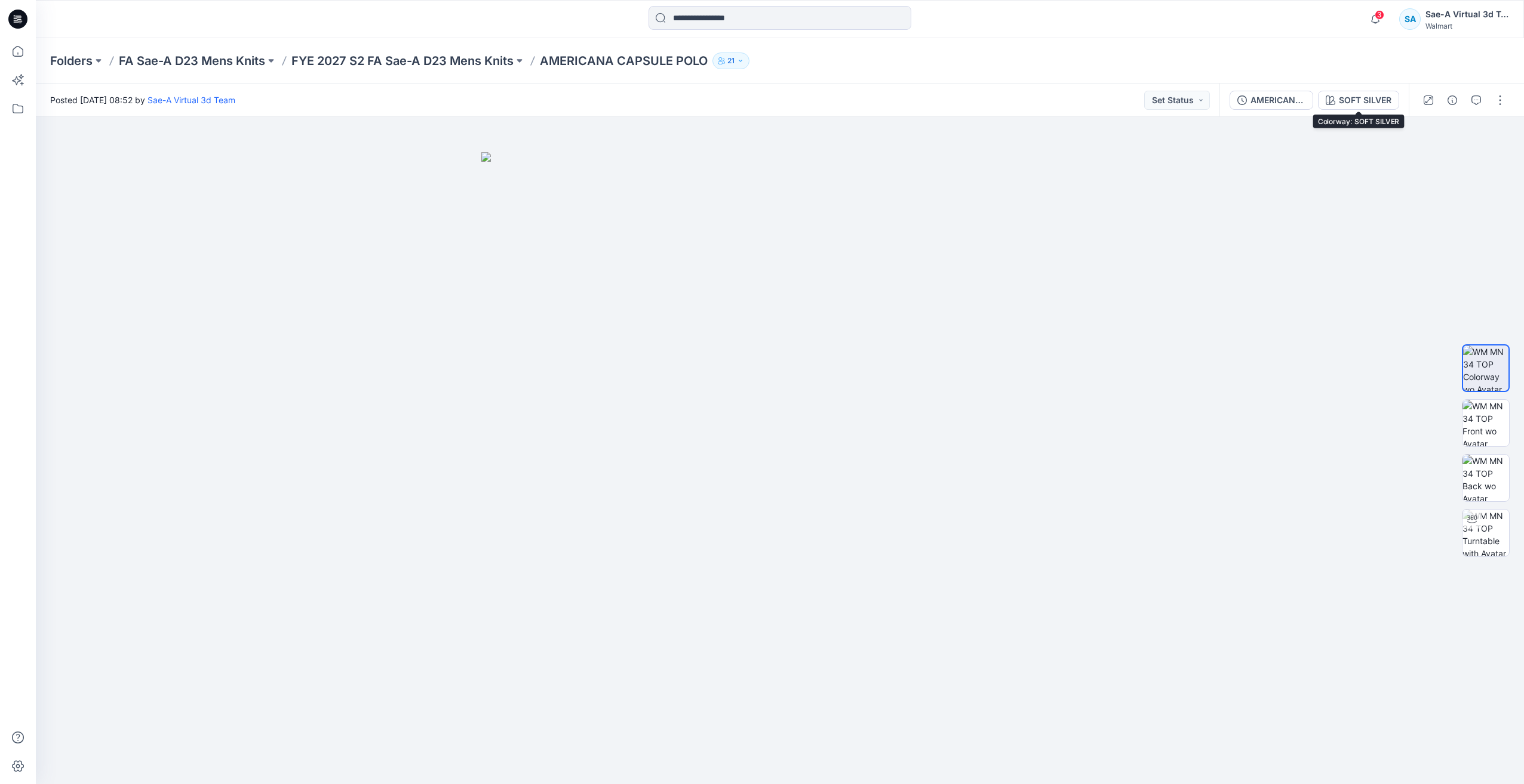
click at [1058, 100] on div "Posted Wednesday, August 27, 2025 08:52 by Sae-A Virtual 3d Team Set Status" at bounding box center [627, 100] width 1183 height 33
click at [1291, 100] on div "AMERICANA CAPSULE POLO_SOFT SILVER" at bounding box center [1277, 100] width 55 height 13
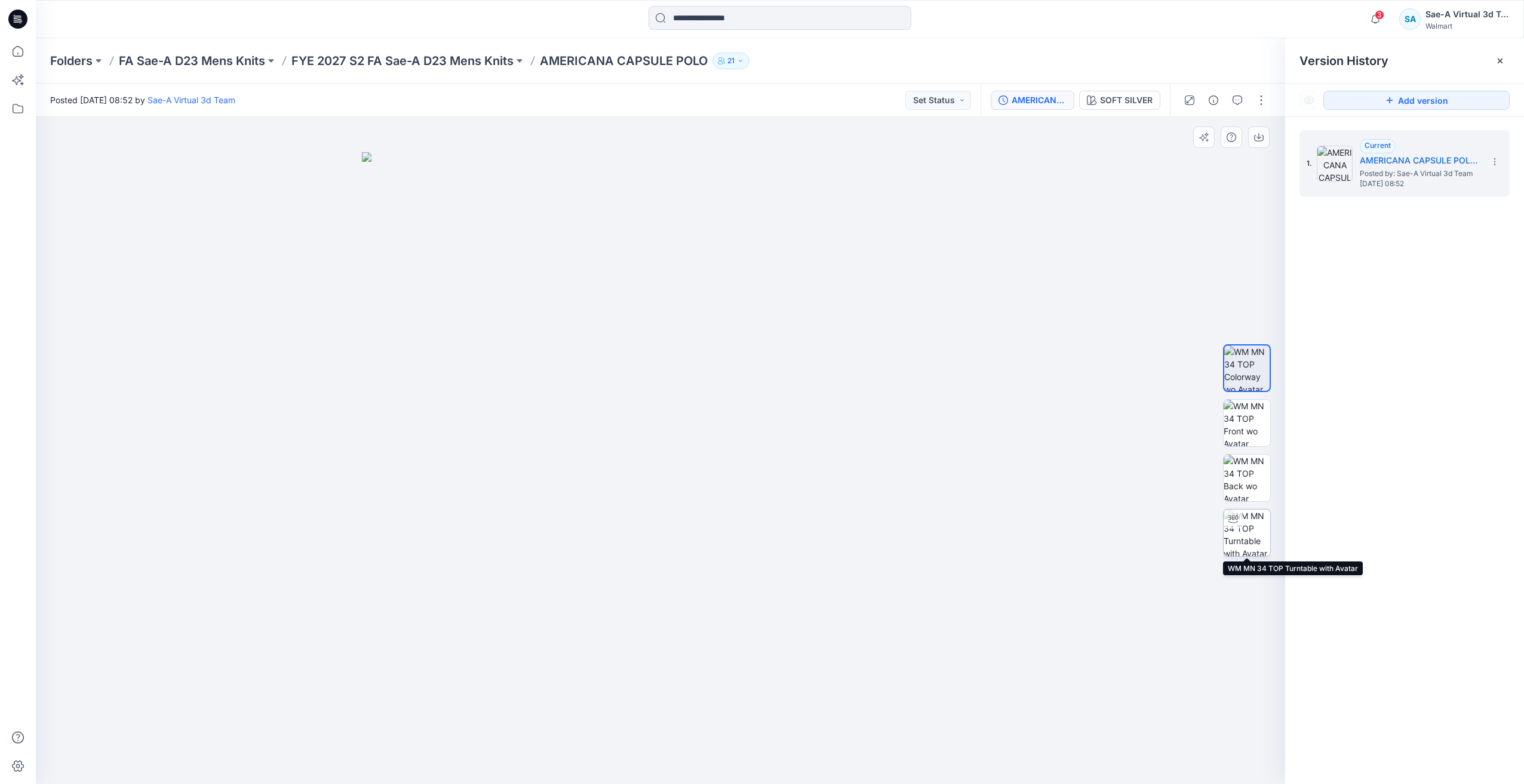
click at [1258, 553] on img at bounding box center [1247, 533] width 46 height 46
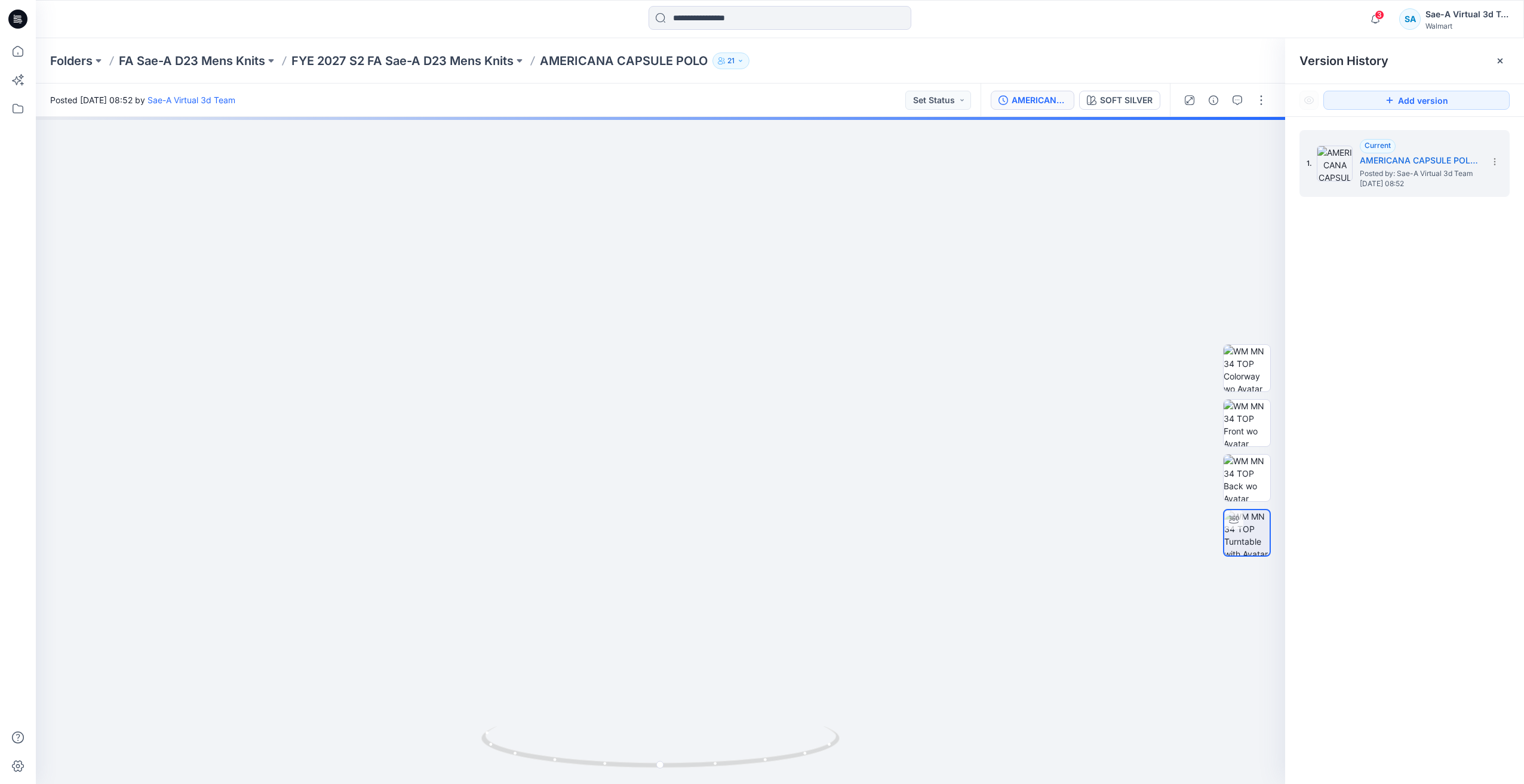
drag, startPoint x: 442, startPoint y: 48, endPoint x: 437, endPoint y: 59, distance: 12.1
click at [442, 51] on div "Folders FA Sae-A D23 Mens Knits FYE 2027 S2 FA Sae-A D23 Mens Knits AMERICANA C…" at bounding box center [780, 60] width 1488 height 46
click at [437, 59] on p "FYE 2027 S2 FA Sae-A D23 Mens Knits" at bounding box center [402, 60] width 223 height 16
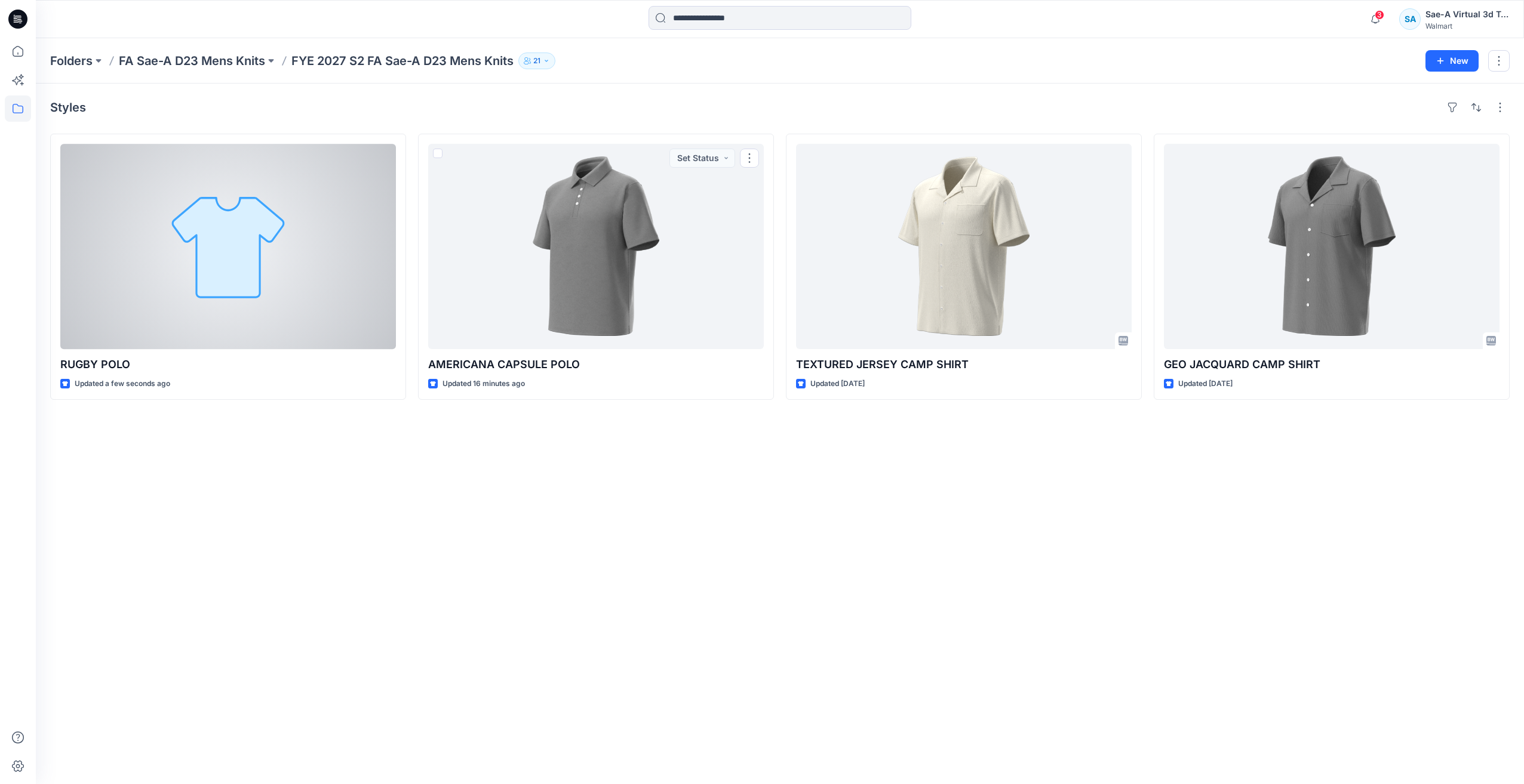
click at [315, 287] on div at bounding box center [228, 246] width 336 height 205
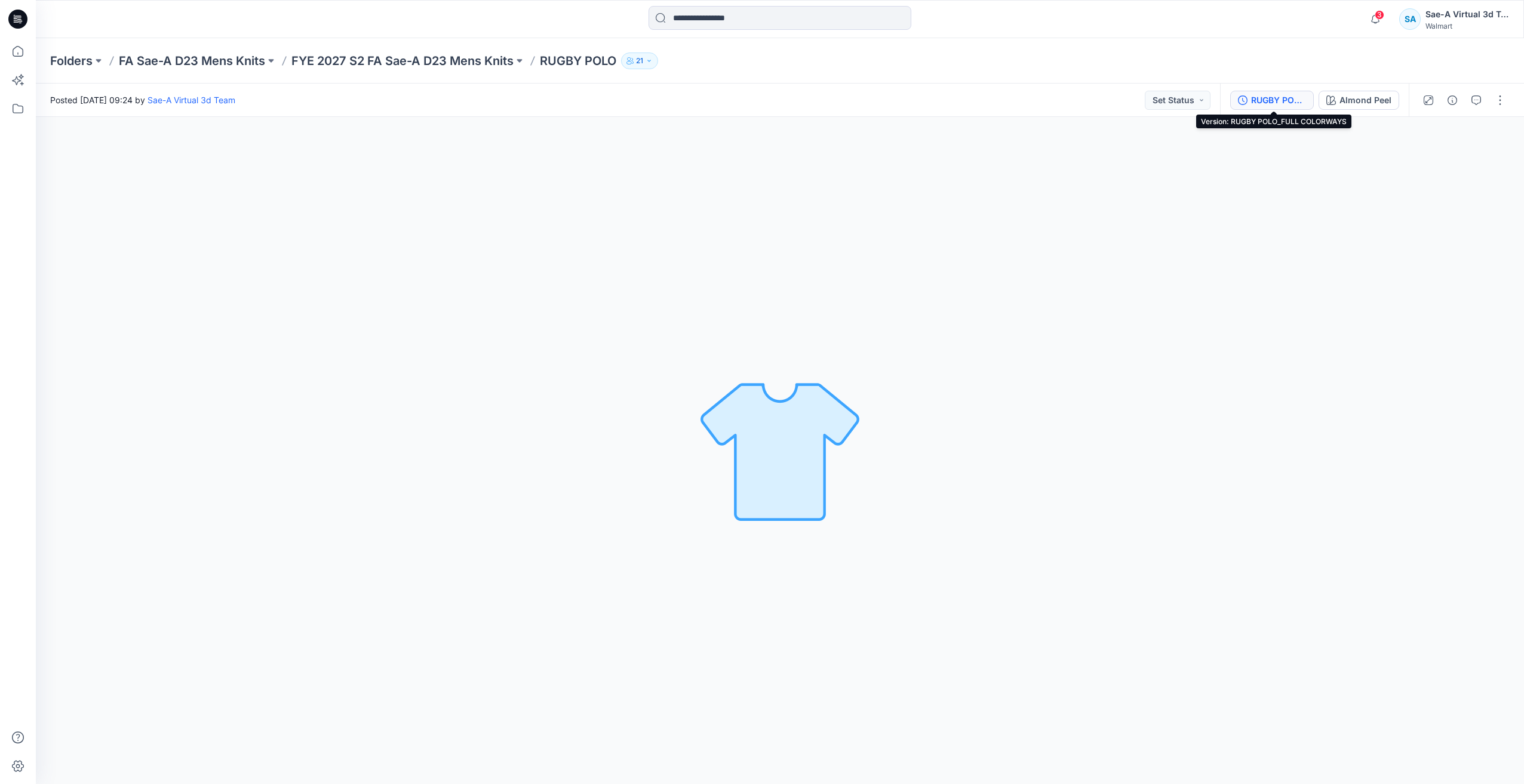
click at [1267, 99] on div "RUGBY POLO_FULL COLORWAYS" at bounding box center [1278, 100] width 55 height 13
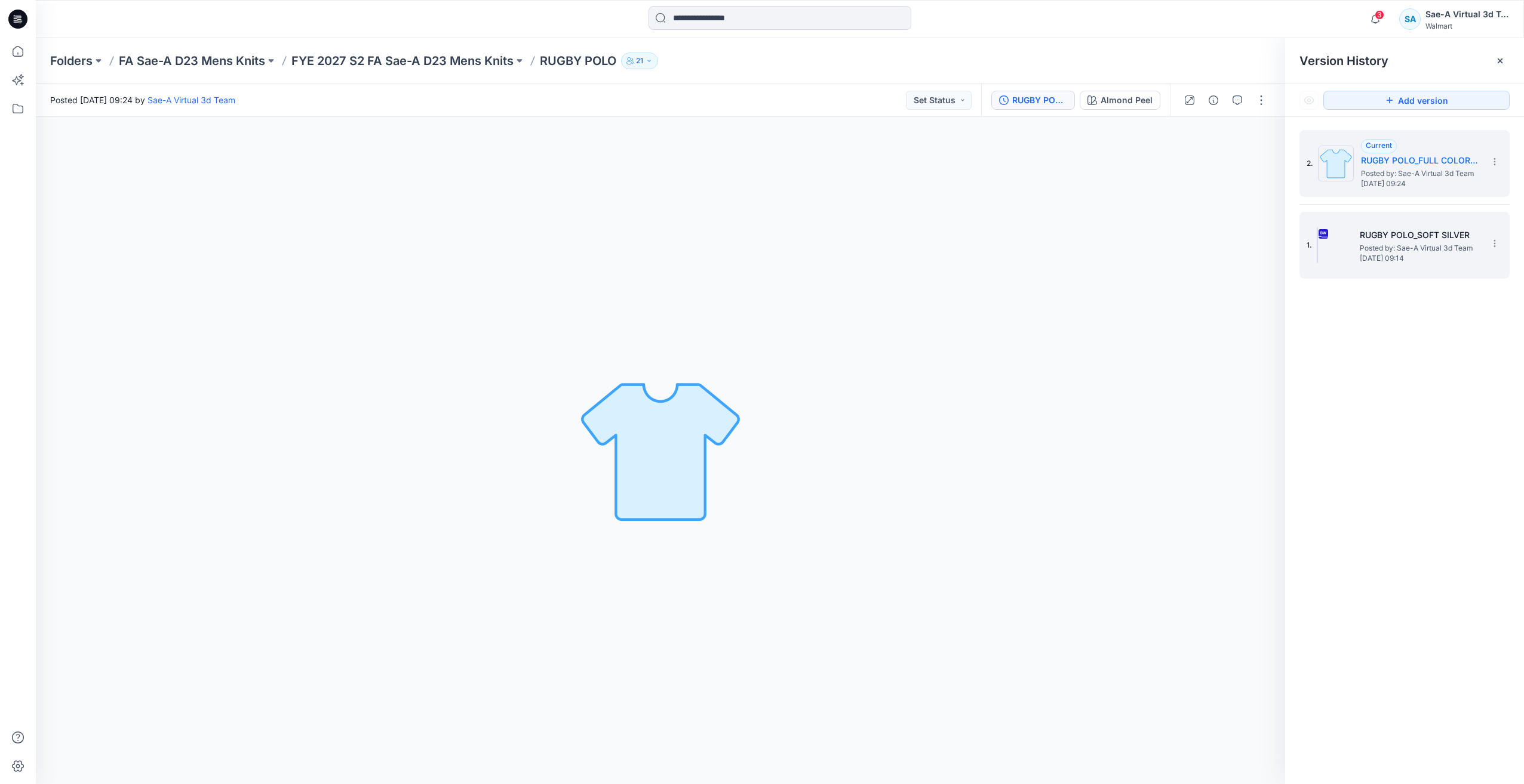
click at [1401, 244] on span "Posted by: Sae-A Virtual 3d Team" at bounding box center [1418, 248] width 119 height 12
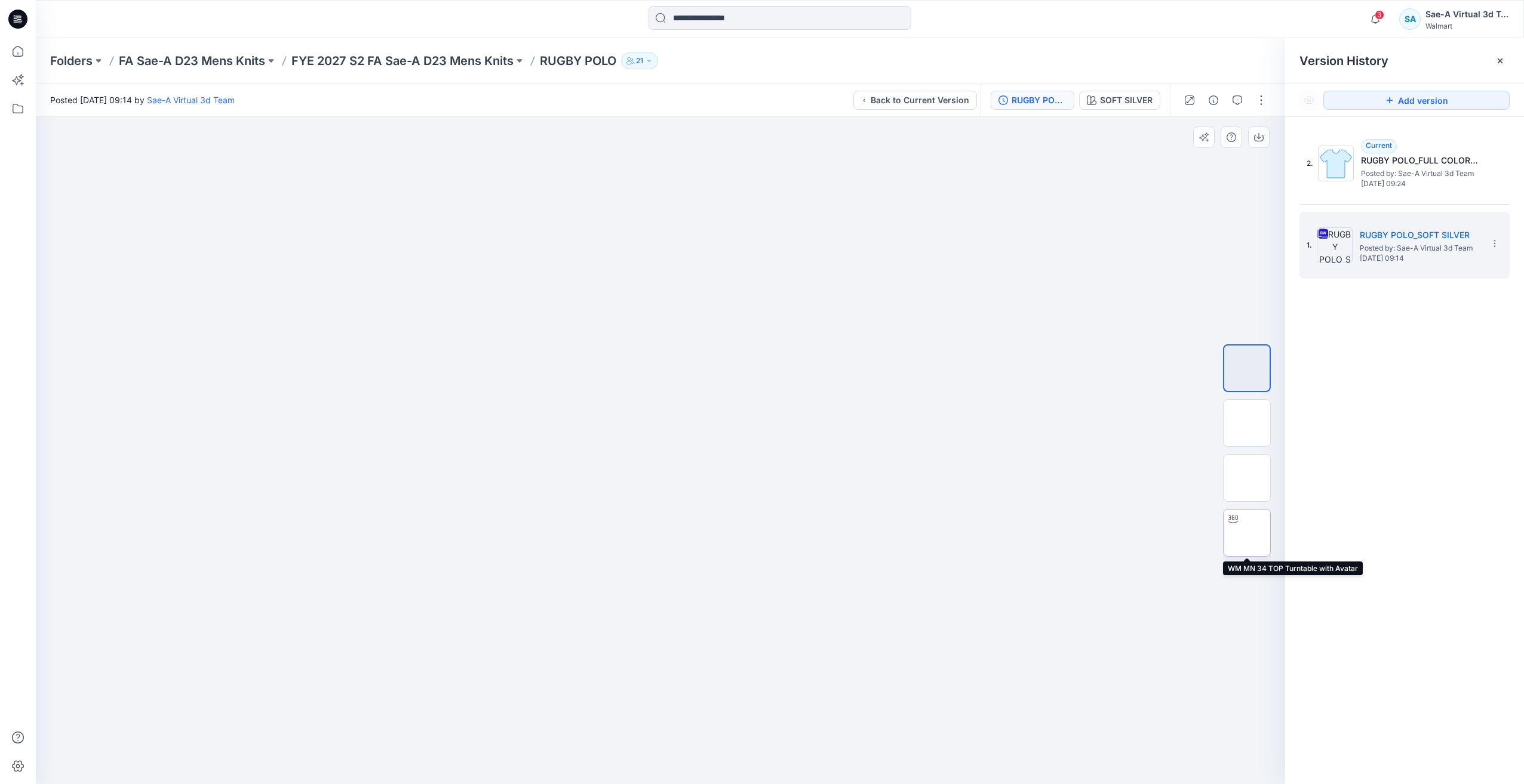
click at [1247, 533] on img at bounding box center [1247, 533] width 0 height 0
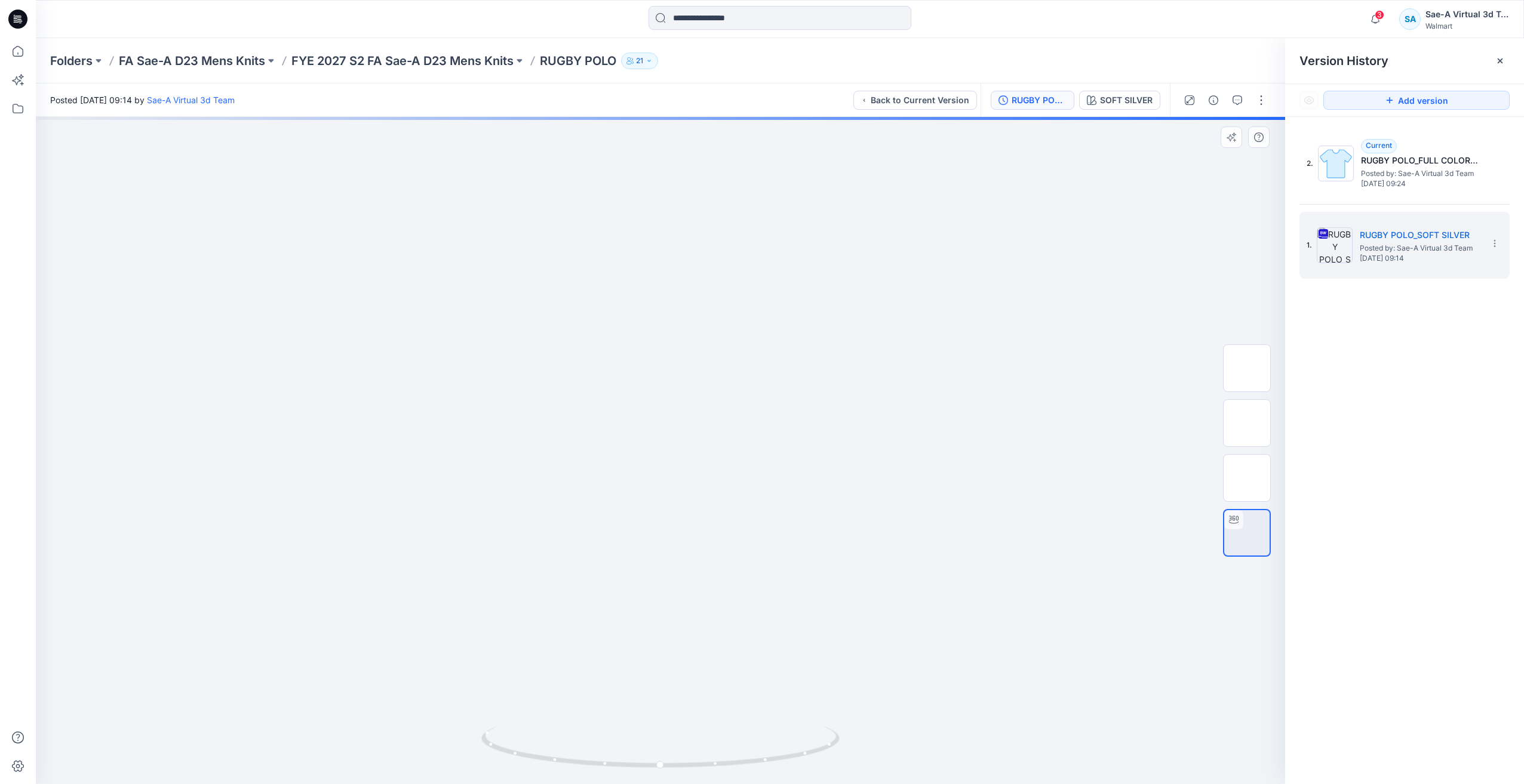
drag, startPoint x: 843, startPoint y: 626, endPoint x: 838, endPoint y: 641, distance: 15.8
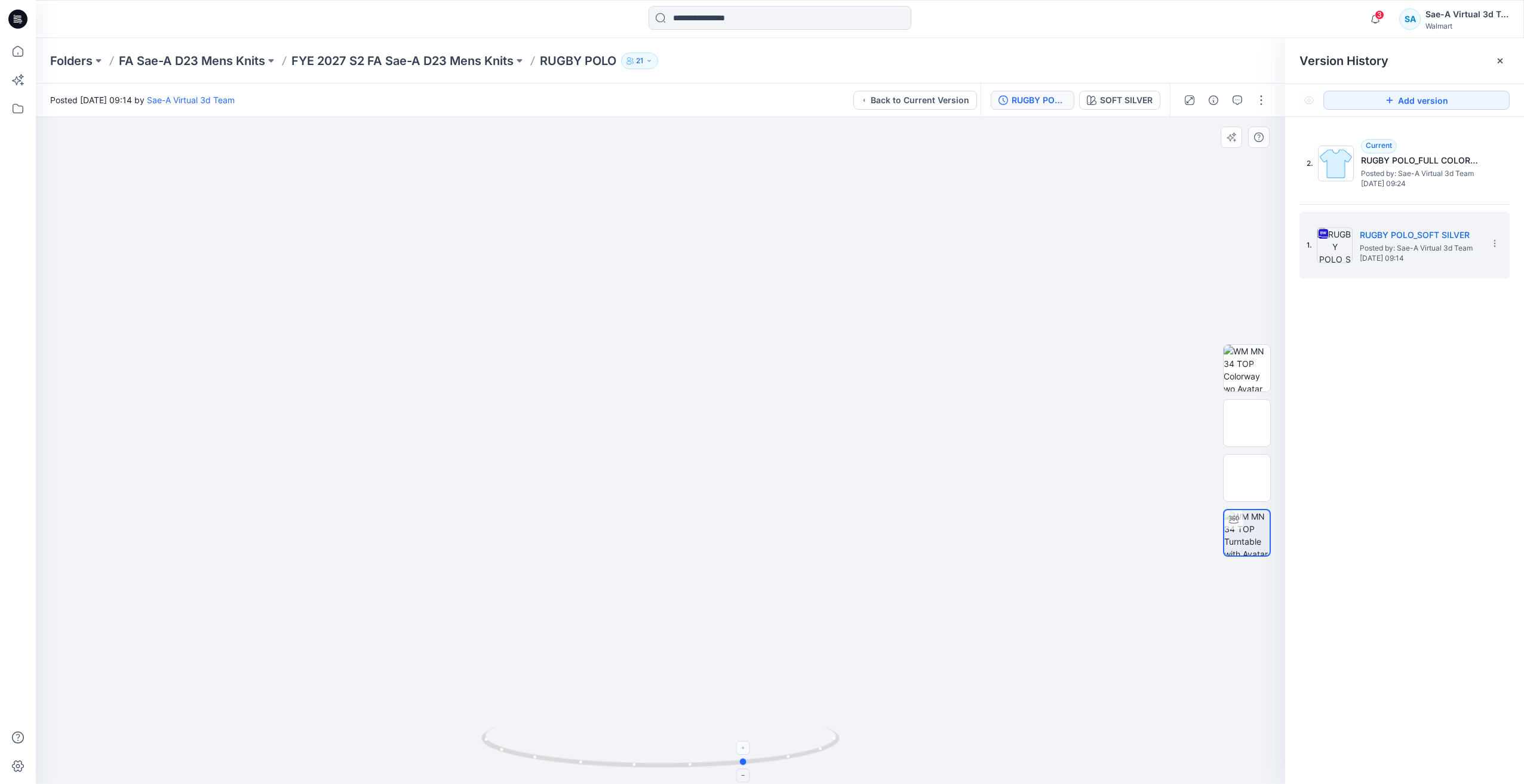
drag, startPoint x: 796, startPoint y: 750, endPoint x: 514, endPoint y: 760, distance: 282.2
click at [514, 760] on icon at bounding box center [661, 749] width 361 height 45
click at [450, 60] on p "FYE 2027 S2 FA Sae-A D23 Mens Knits" at bounding box center [402, 60] width 223 height 16
